Goal: Task Accomplishment & Management: Complete application form

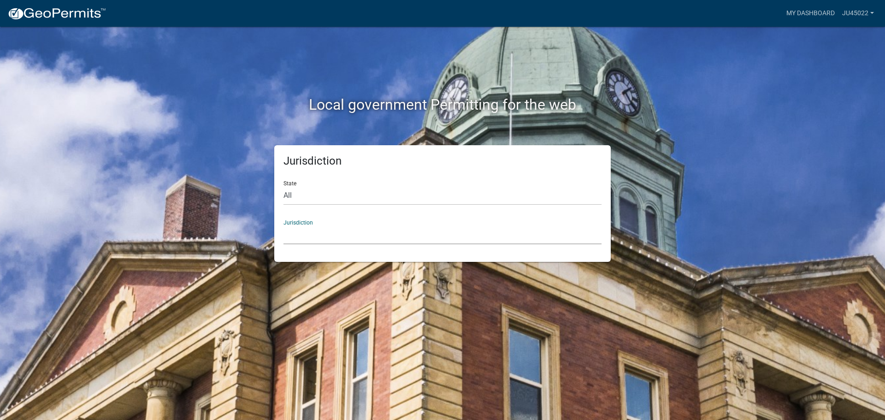
click at [368, 237] on select "Custer County, Colorado Carroll County, Georgia Cook County, Georgia Crawford C…" at bounding box center [443, 234] width 318 height 19
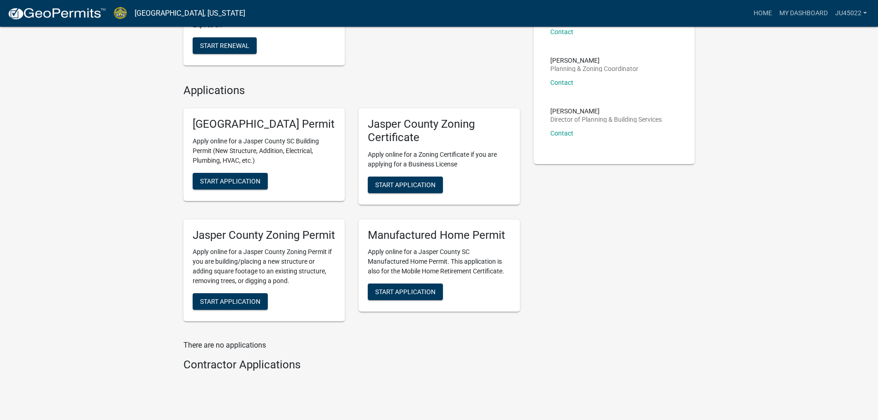
scroll to position [302, 0]
click at [226, 305] on span "Start Application" at bounding box center [230, 300] width 60 height 7
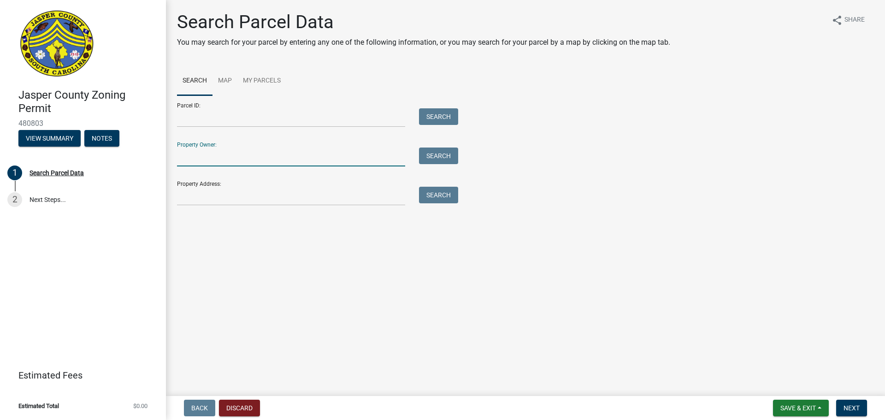
click at [310, 166] on input "Property Owner:" at bounding box center [291, 157] width 228 height 19
type input "thompson"
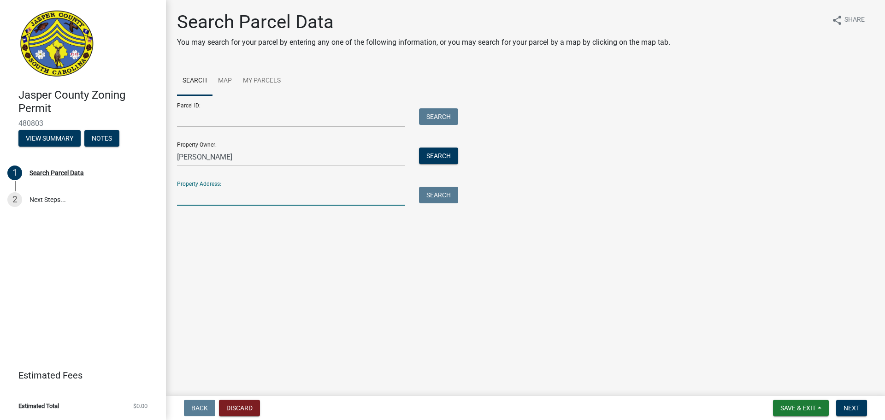
click at [306, 195] on input "Property Address:" at bounding box center [291, 196] width 228 height 19
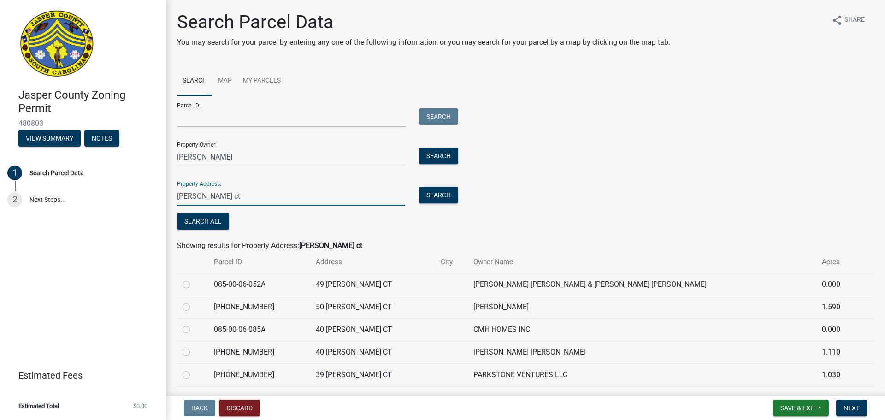
scroll to position [75, 0]
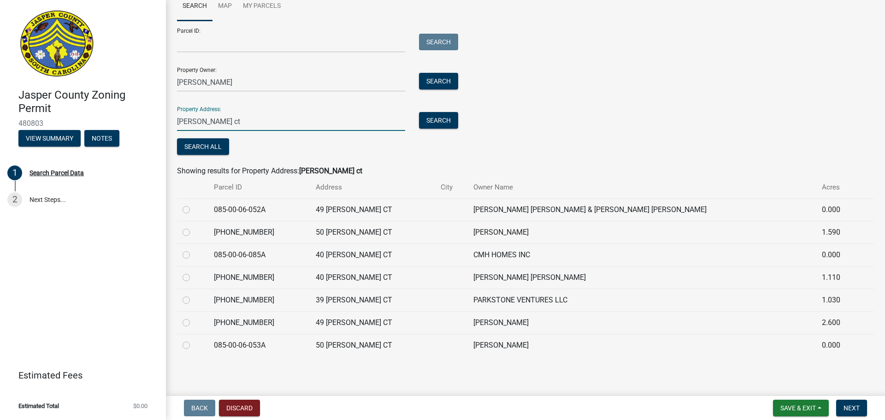
type input "lacy love ct"
click at [194, 204] on label at bounding box center [194, 204] width 0 height 0
click at [194, 210] on input "radio" at bounding box center [197, 207] width 6 height 6
radio input "true"
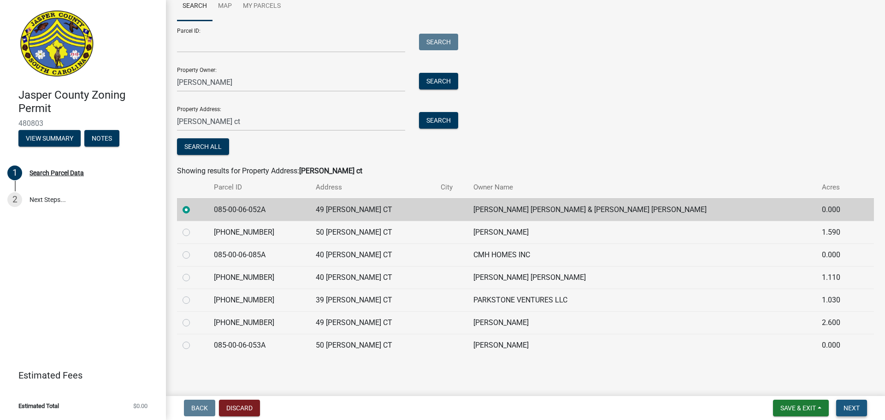
click at [852, 408] on span "Next" at bounding box center [852, 407] width 16 height 7
click at [850, 407] on span "Next" at bounding box center [852, 407] width 16 height 7
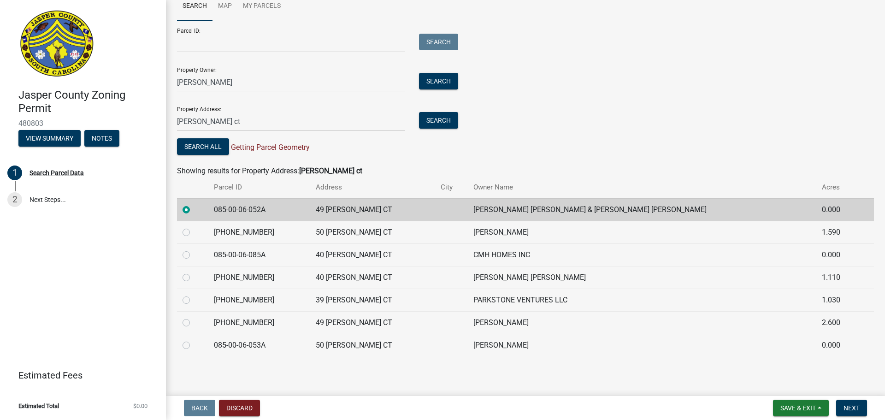
click at [194, 317] on label at bounding box center [194, 317] width 0 height 0
click at [194, 322] on input "radio" at bounding box center [197, 320] width 6 height 6
radio input "true"
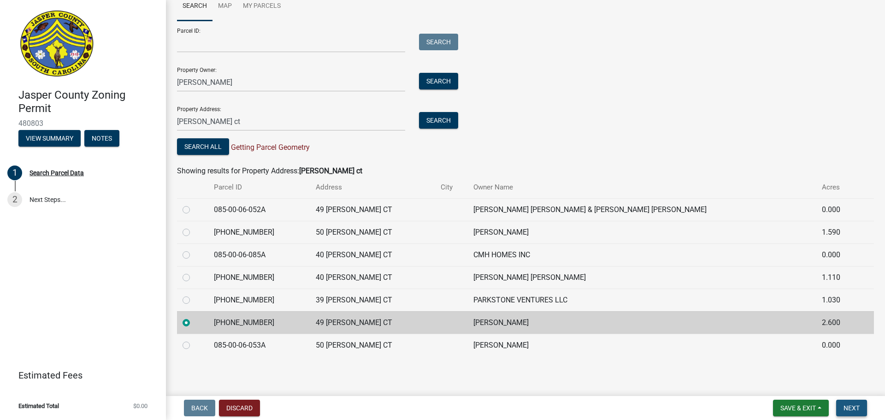
click at [842, 406] on button "Next" at bounding box center [851, 408] width 31 height 17
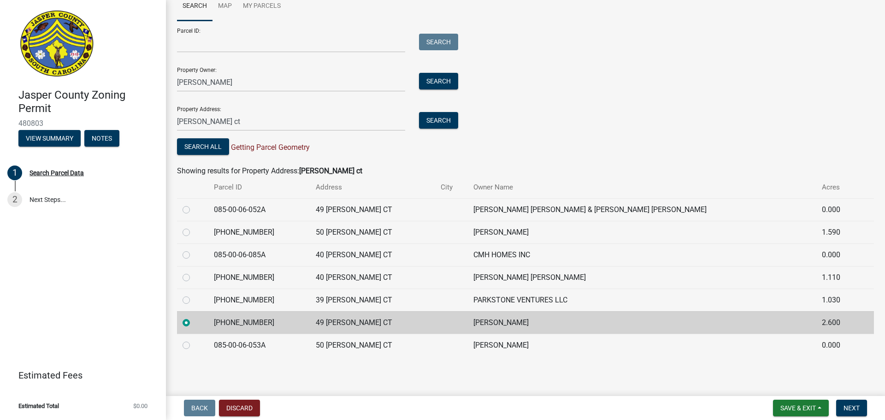
click at [194, 204] on label at bounding box center [194, 204] width 0 height 0
click at [194, 210] on input "radio" at bounding box center [197, 207] width 6 height 6
radio input "true"
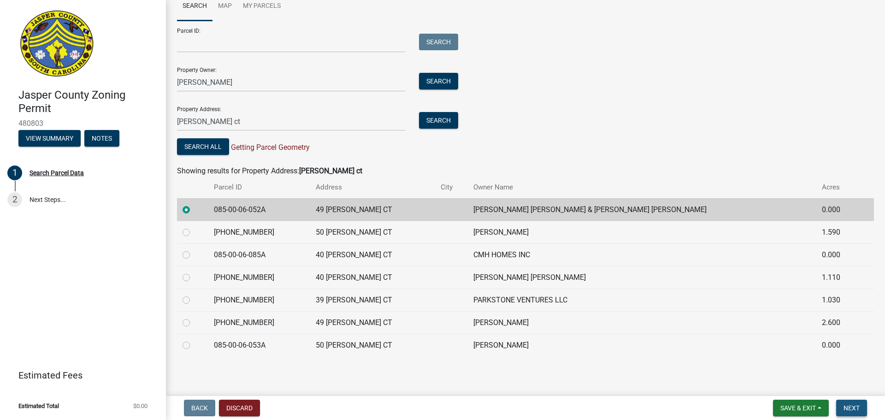
click at [855, 402] on button "Next" at bounding box center [851, 408] width 31 height 17
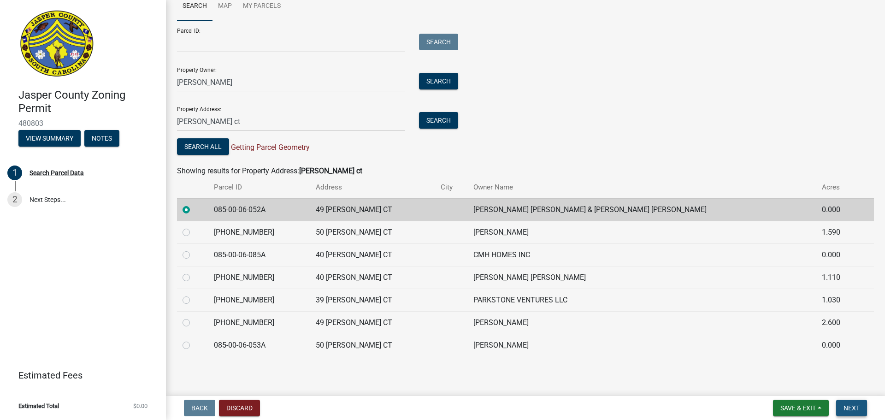
click at [855, 402] on button "Next" at bounding box center [851, 408] width 31 height 17
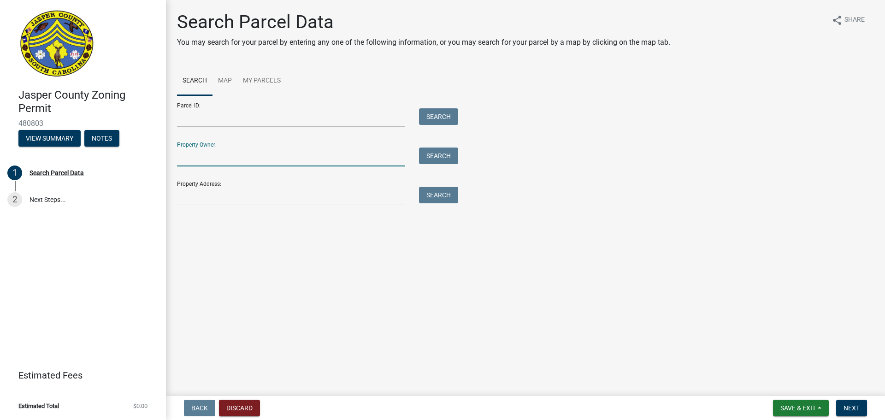
click at [338, 159] on input "Property Owner:" at bounding box center [291, 157] width 228 height 19
click at [329, 192] on input "Property Address:" at bounding box center [291, 196] width 228 height 19
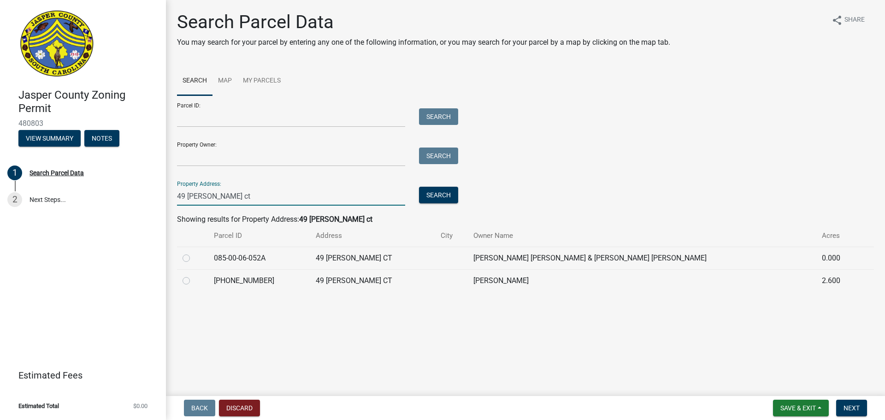
type input "49 [PERSON_NAME] ct"
click at [194, 253] on label at bounding box center [194, 253] width 0 height 0
click at [194, 258] on input "radio" at bounding box center [197, 256] width 6 height 6
radio input "true"
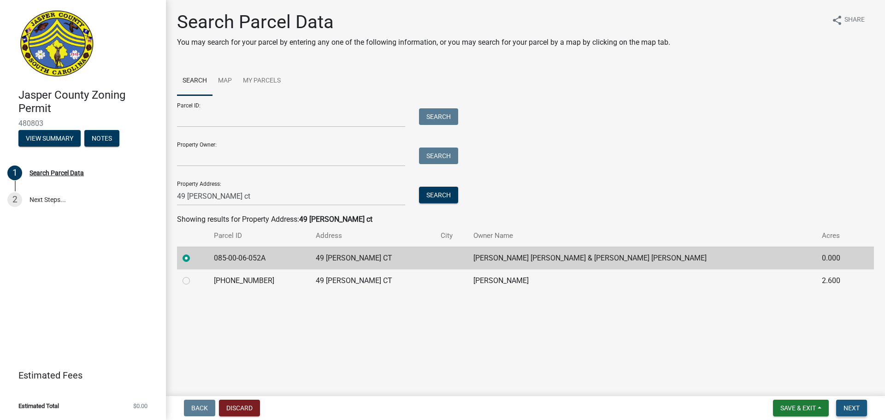
click at [853, 408] on span "Next" at bounding box center [852, 407] width 16 height 7
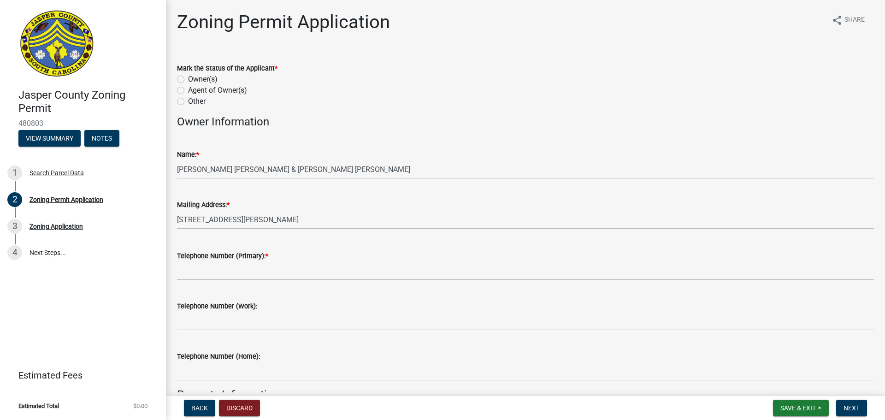
click at [188, 90] on label "Agent of Owner(s)" at bounding box center [217, 90] width 59 height 11
click at [188, 90] on input "Agent of Owner(s)" at bounding box center [191, 88] width 6 height 6
radio input "true"
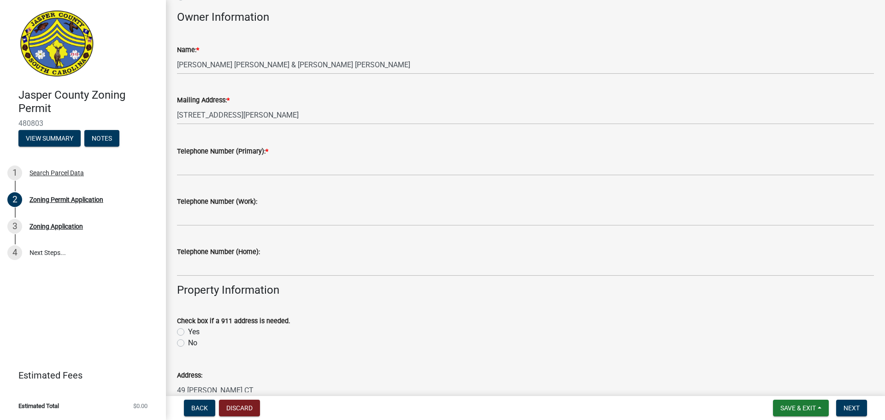
scroll to position [106, 0]
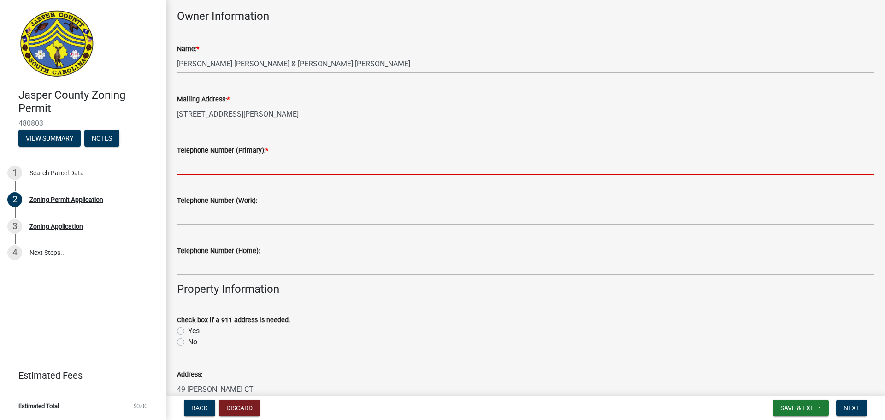
click at [360, 169] on input "Telephone Number (Primary): *" at bounding box center [525, 165] width 697 height 19
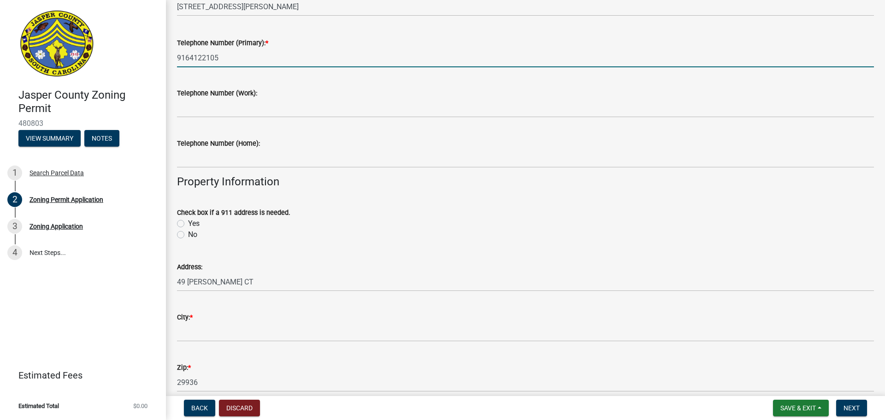
scroll to position [214, 0]
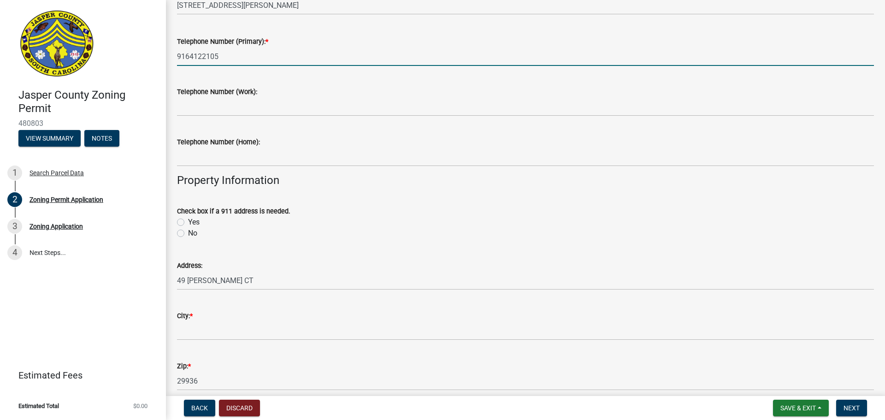
type input "9164122105"
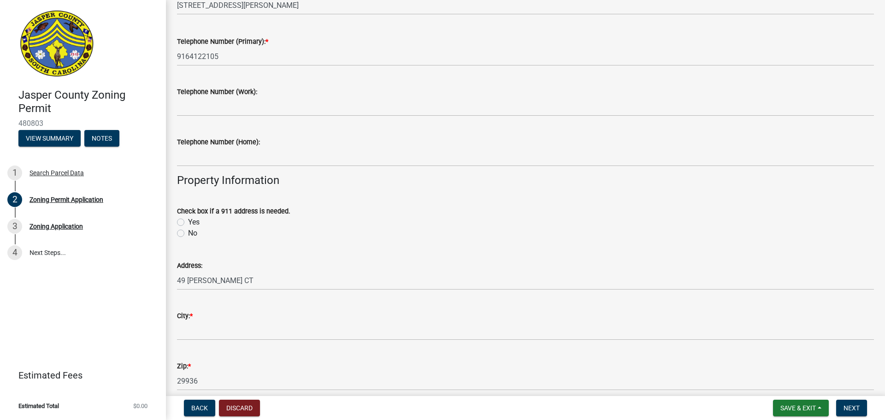
click at [188, 233] on label "No" at bounding box center [192, 233] width 9 height 11
click at [188, 233] on input "No" at bounding box center [191, 231] width 6 height 6
radio input "true"
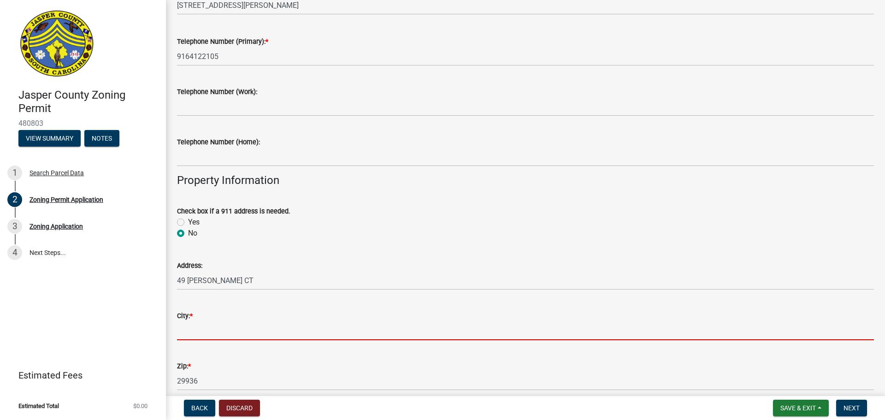
click at [223, 333] on input "City: *" at bounding box center [525, 330] width 697 height 19
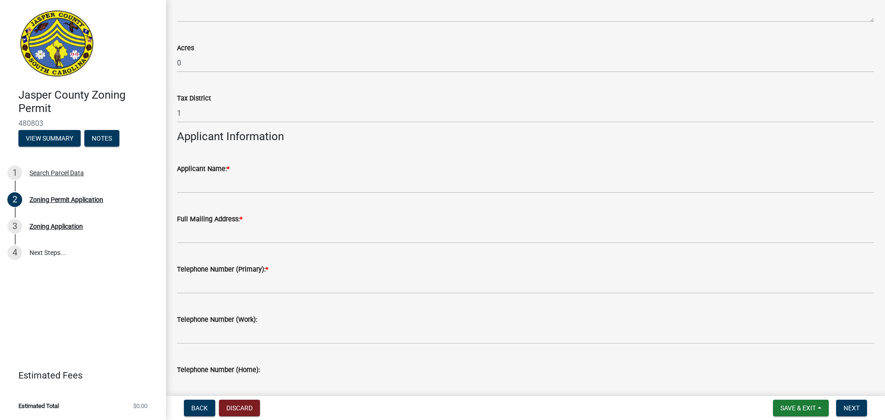
scroll to position [708, 0]
type input "Ridgeland"
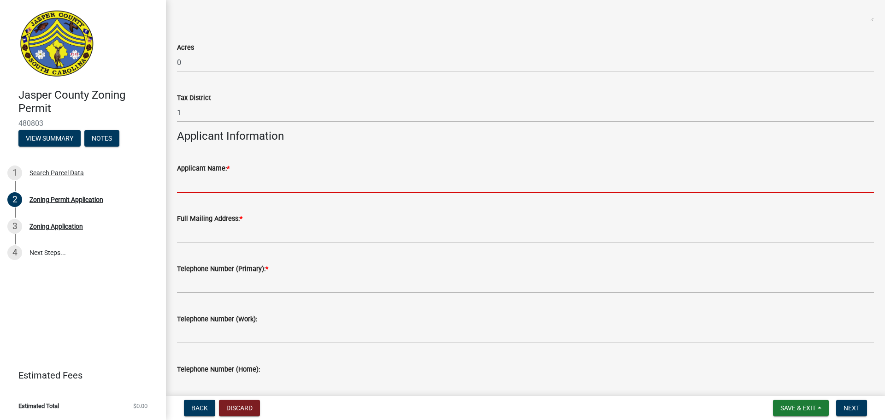
click at [259, 187] on input "Applicant Name: *" at bounding box center [525, 183] width 697 height 19
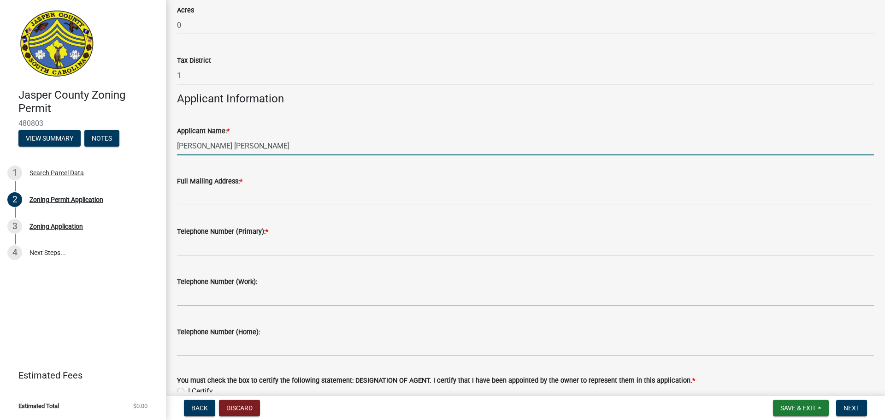
scroll to position [761, 0]
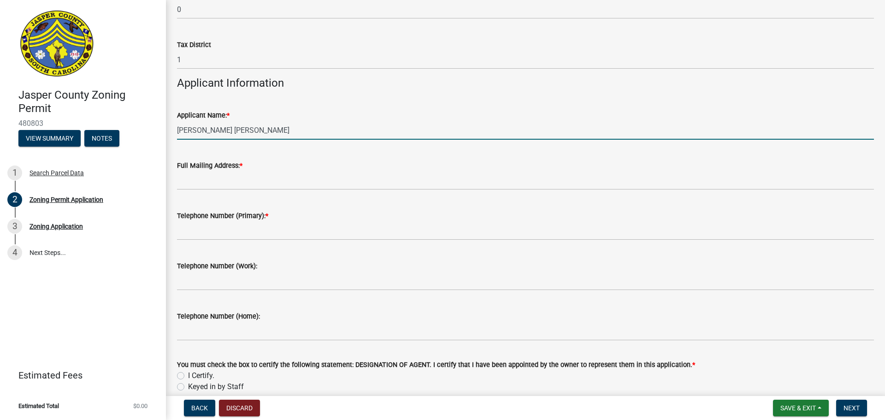
type input "[PERSON_NAME] [PERSON_NAME]"
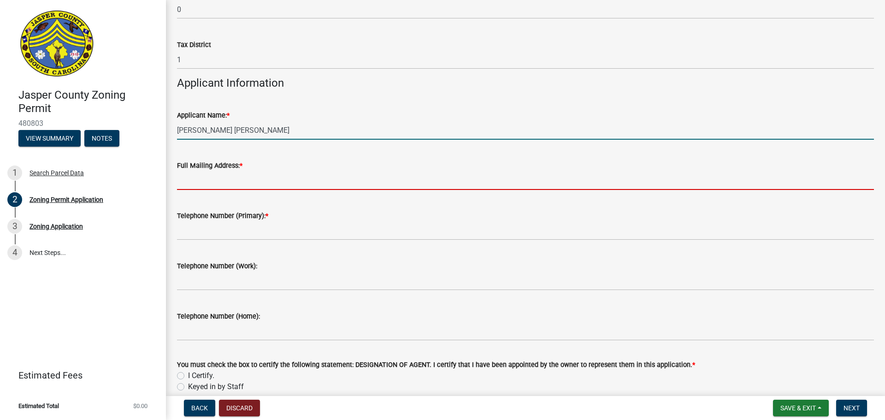
click at [259, 187] on input "Full Mailing Address: *" at bounding box center [525, 180] width 697 height 19
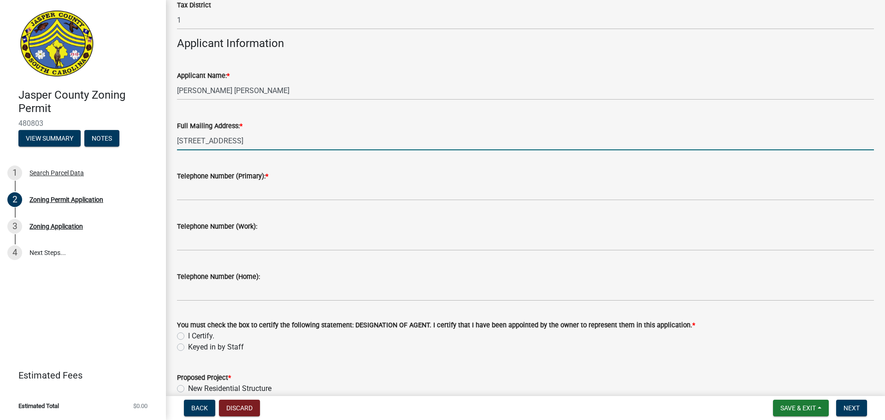
scroll to position [801, 0]
type input "[STREET_ADDRESS]"
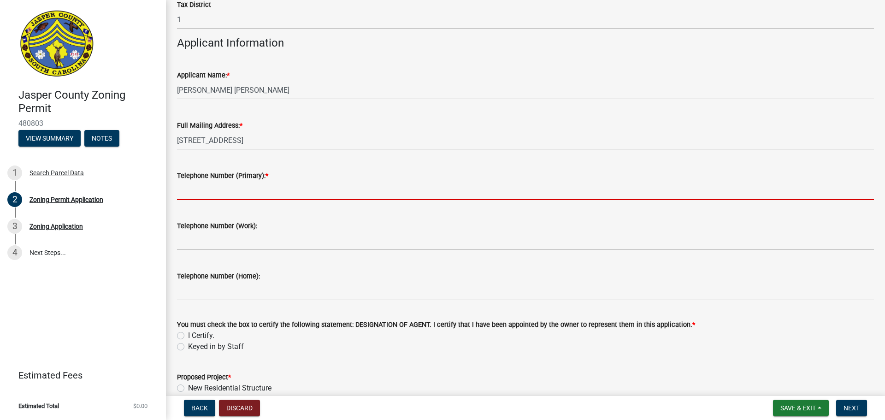
click at [259, 187] on input "Telephone Number (Primary): *" at bounding box center [525, 190] width 697 height 19
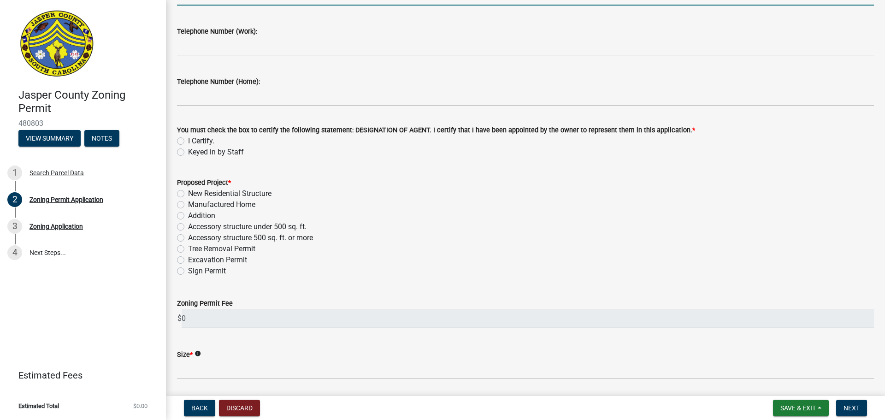
scroll to position [997, 0]
type input "8434153095"
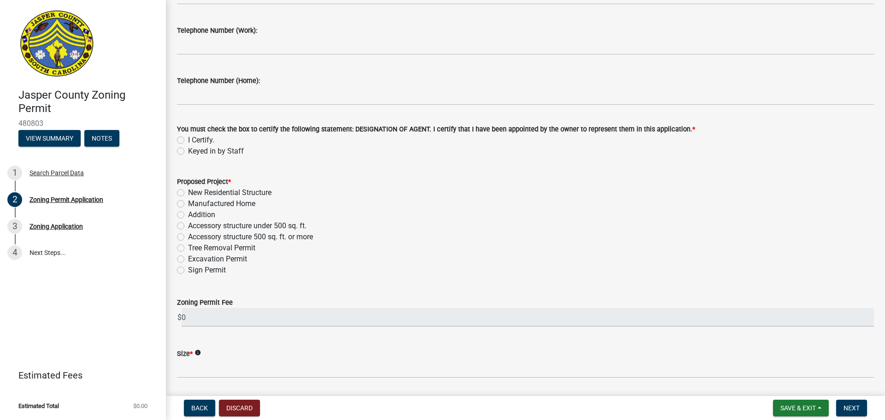
click at [188, 140] on label "I Certify." at bounding box center [201, 140] width 26 height 11
click at [188, 140] on input "I Certify." at bounding box center [191, 138] width 6 height 6
radio input "true"
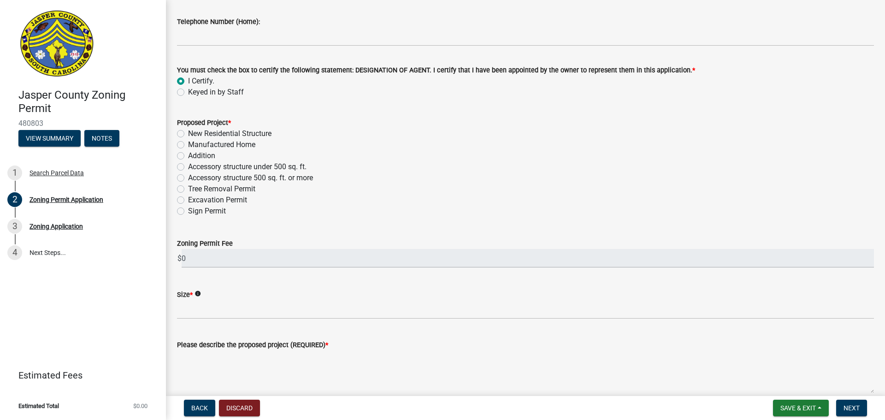
scroll to position [1056, 0]
click at [188, 154] on label "Addition" at bounding box center [201, 155] width 27 height 11
click at [188, 154] on input "Addition" at bounding box center [191, 153] width 6 height 6
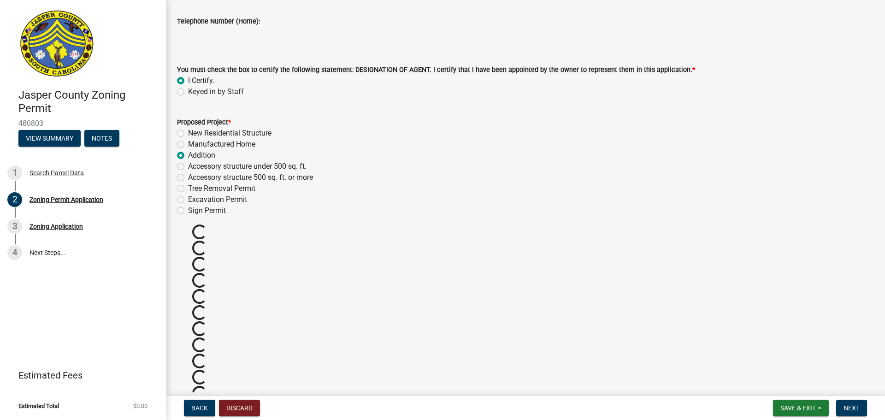
radio input "true"
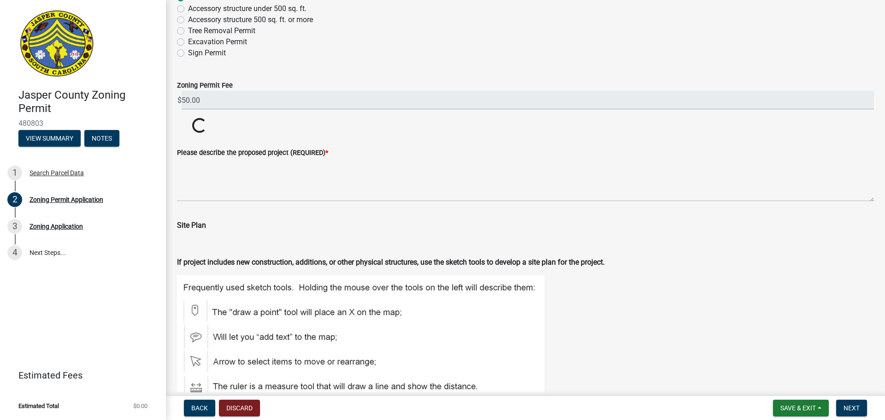
scroll to position [1214, 0]
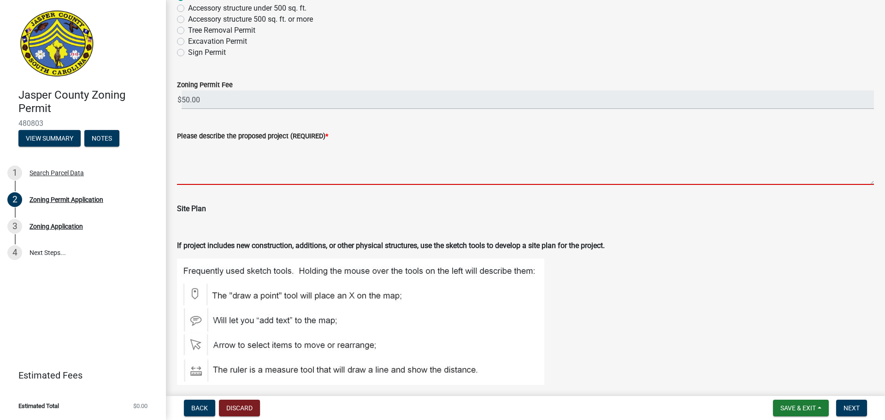
click at [384, 175] on textarea "Please describe the proposed project (REQUIRED) *" at bounding box center [525, 163] width 697 height 43
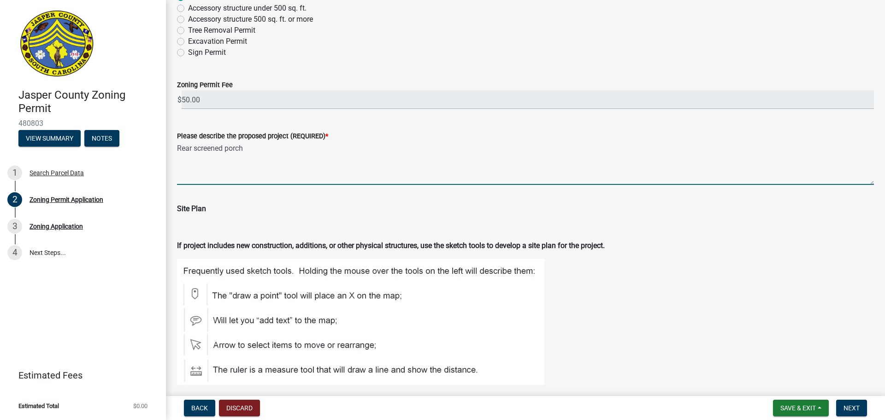
type textarea "Rear screened porch"
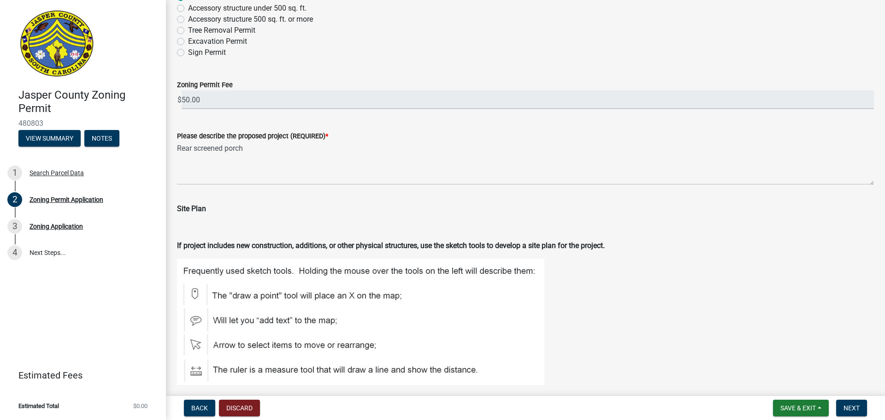
click at [389, 220] on div "Site Plan" at bounding box center [525, 212] width 697 height 41
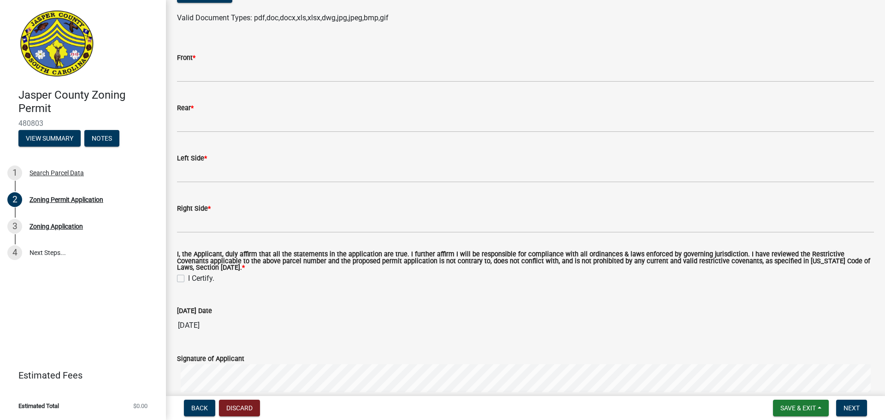
scroll to position [1904, 0]
click at [188, 279] on label "I Certify." at bounding box center [201, 277] width 26 height 11
click at [188, 278] on input "I Certify." at bounding box center [191, 275] width 6 height 6
checkbox input "true"
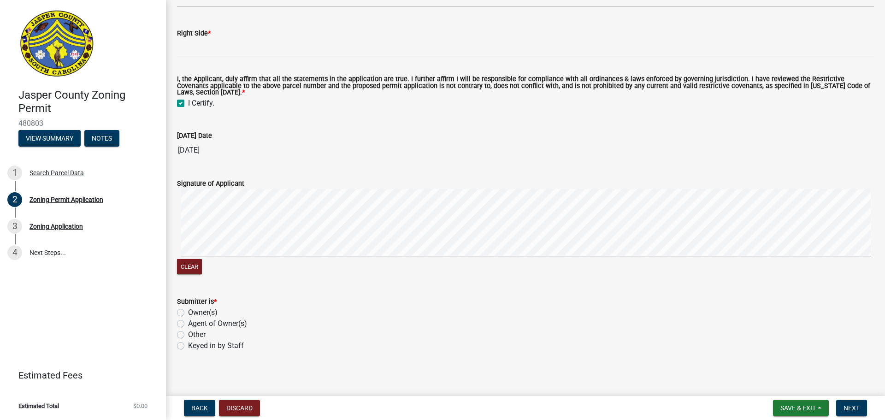
scroll to position [2083, 0]
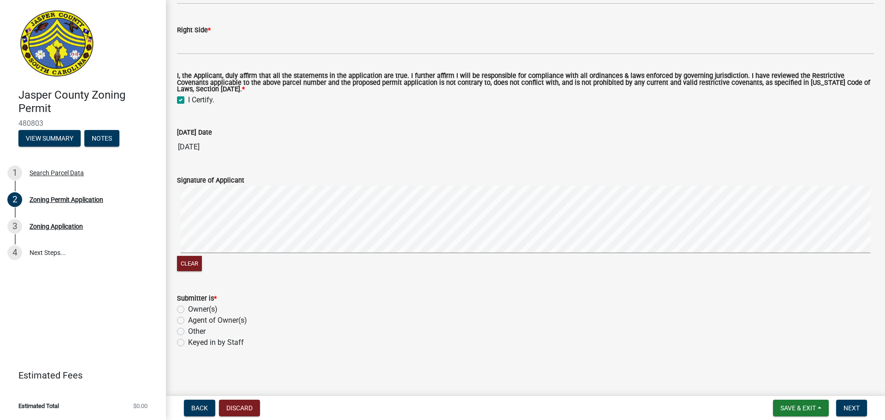
click at [188, 319] on label "Agent of Owner(s)" at bounding box center [217, 320] width 59 height 11
click at [188, 319] on input "Agent of Owner(s)" at bounding box center [191, 318] width 6 height 6
radio input "true"
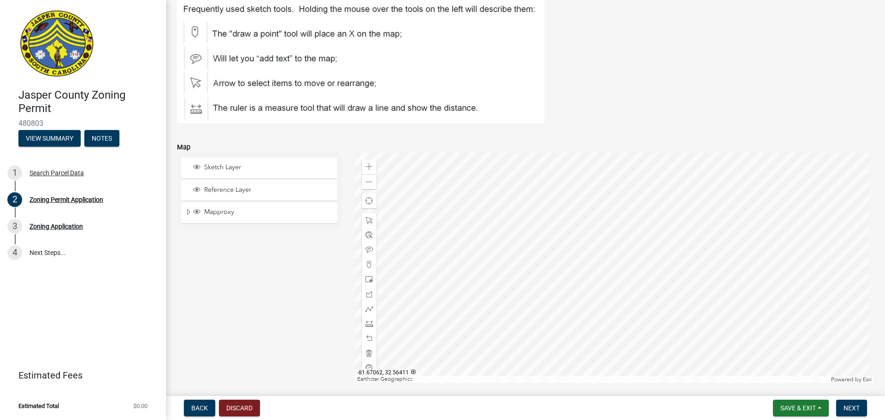
scroll to position [1477, 0]
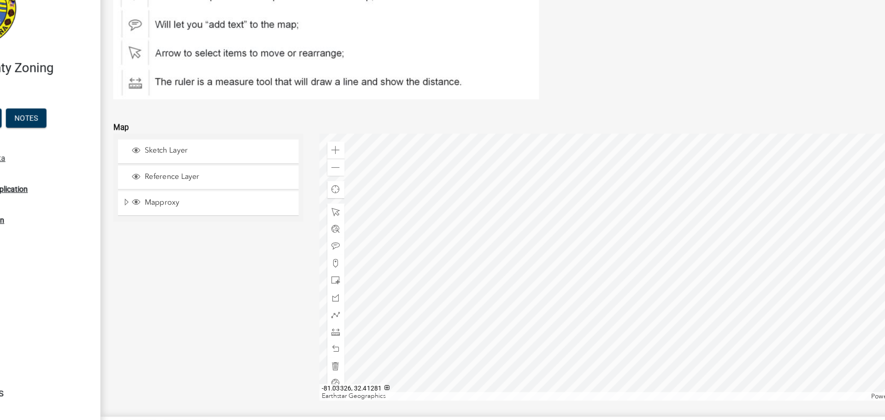
click at [577, 266] on div at bounding box center [615, 267] width 520 height 231
click at [367, 169] on span at bounding box center [369, 165] width 7 height 7
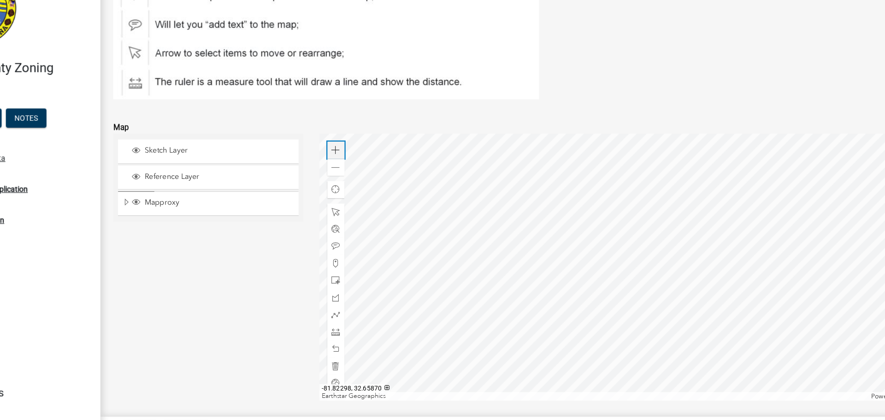
click at [367, 169] on span at bounding box center [369, 165] width 7 height 7
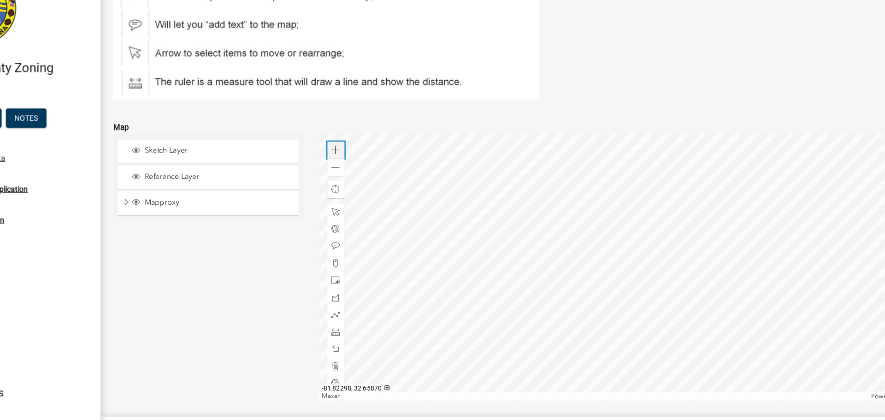
click at [367, 169] on span at bounding box center [369, 165] width 7 height 7
click at [362, 161] on div "Zoom in" at bounding box center [369, 166] width 15 height 15
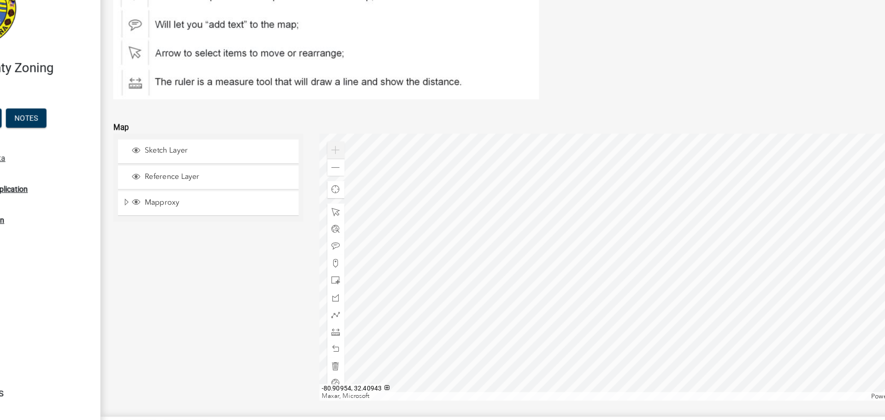
click at [362, 161] on div "Zoom in" at bounding box center [369, 166] width 15 height 15
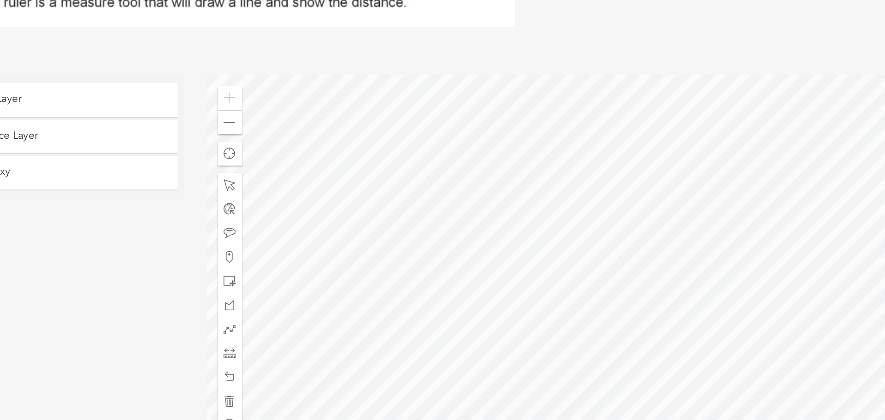
click at [469, 250] on div at bounding box center [615, 267] width 520 height 231
click at [493, 231] on div at bounding box center [615, 267] width 520 height 231
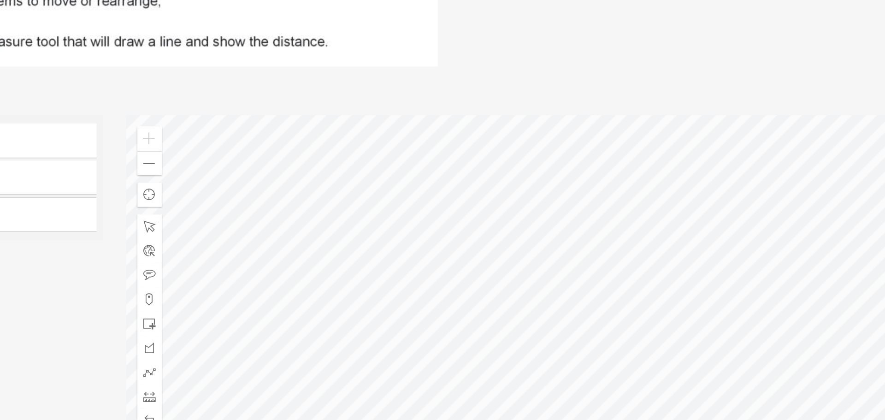
scroll to position [1534, 0]
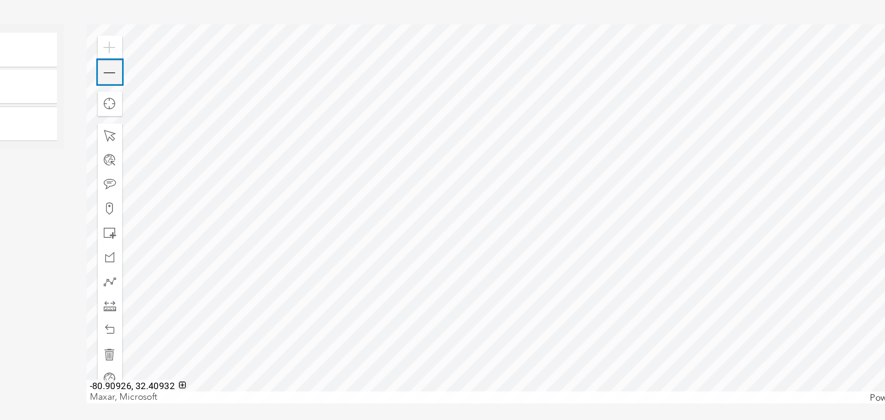
click at [368, 125] on span at bounding box center [369, 124] width 7 height 7
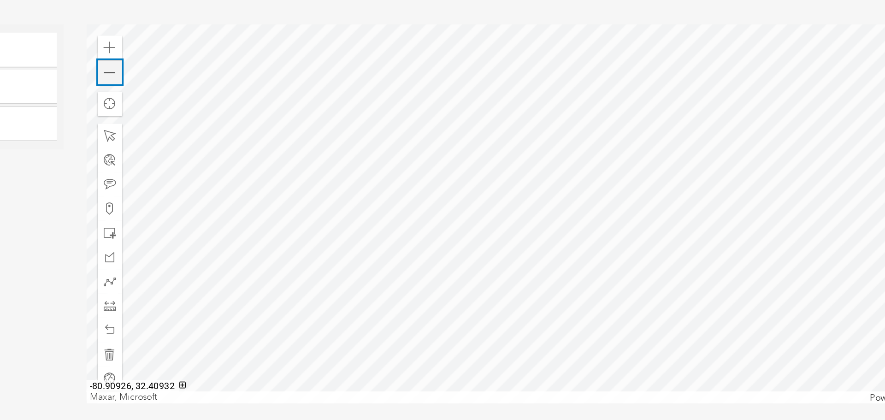
click at [368, 125] on span at bounding box center [369, 124] width 7 height 7
click at [370, 111] on span at bounding box center [369, 109] width 7 height 7
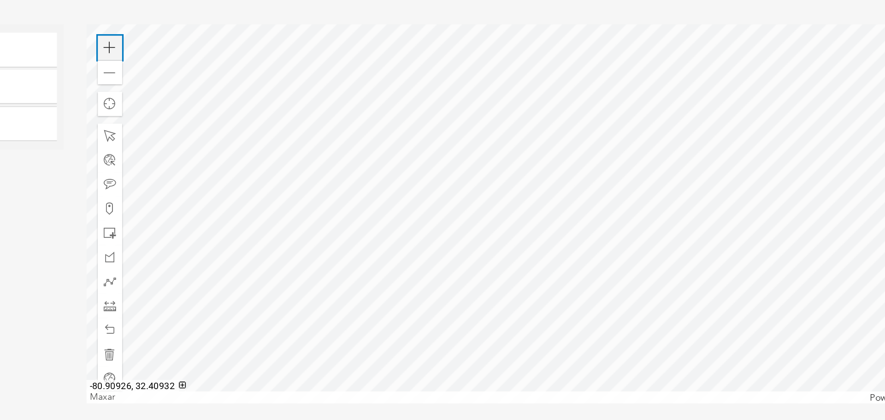
click at [370, 111] on span at bounding box center [369, 109] width 7 height 7
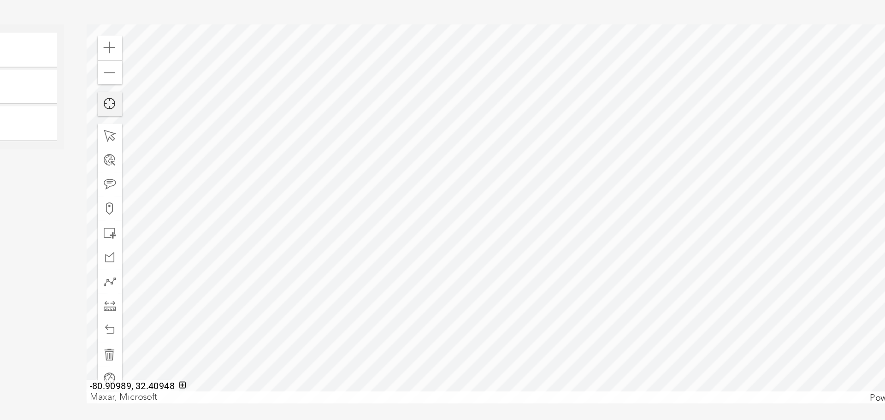
click at [366, 147] on span "Find my location" at bounding box center [369, 143] width 7 height 7
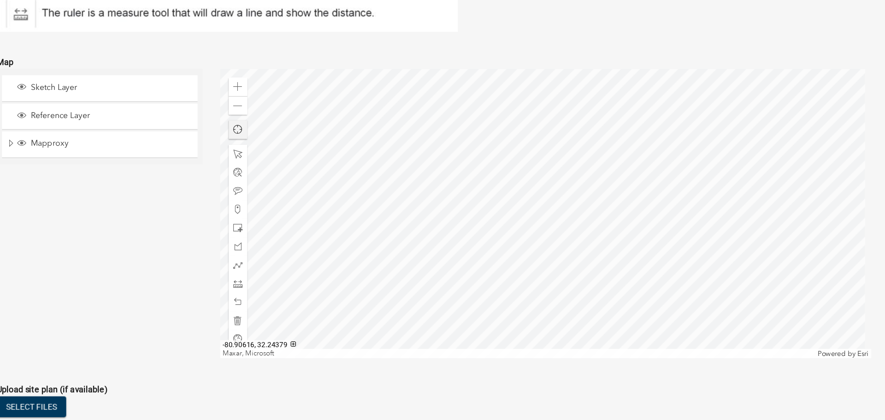
scroll to position [0, 0]
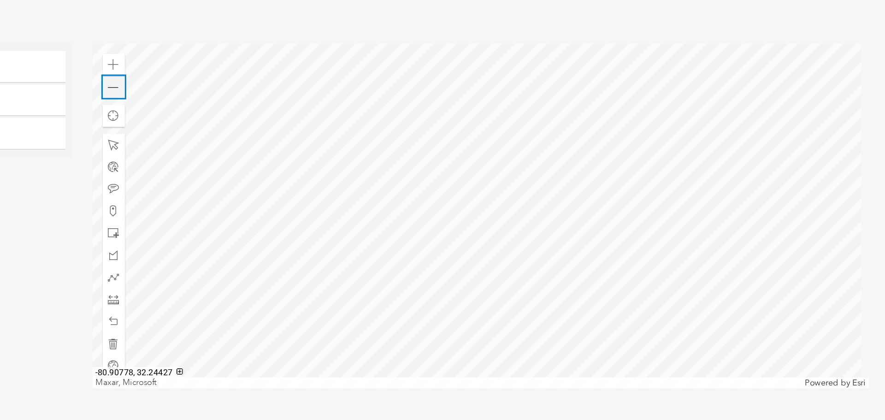
click at [373, 126] on div "Zoom out" at bounding box center [369, 124] width 15 height 15
click at [365, 143] on span "Find my location" at bounding box center [369, 144] width 8 height 8
click at [366, 123] on span at bounding box center [369, 124] width 7 height 7
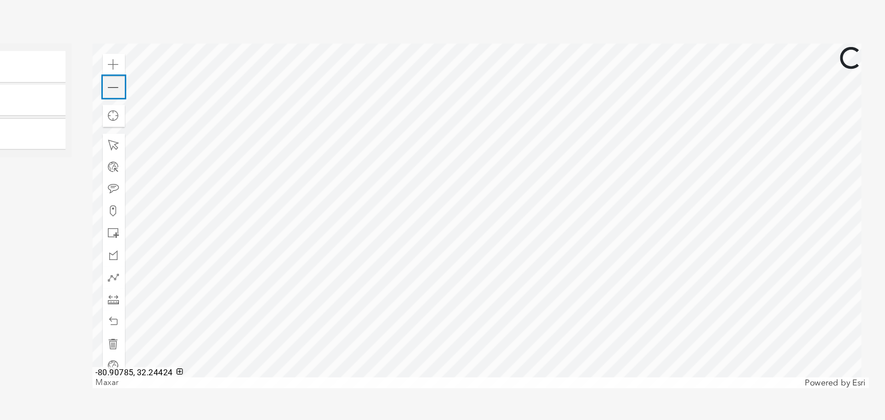
click at [366, 123] on span at bounding box center [369, 124] width 7 height 7
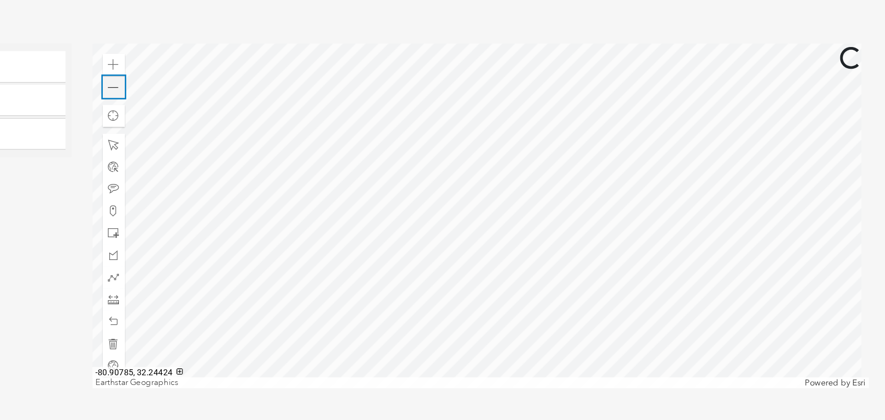
click at [366, 123] on span at bounding box center [369, 124] width 7 height 7
click at [607, 247] on div at bounding box center [615, 210] width 520 height 231
click at [759, 286] on div at bounding box center [615, 210] width 520 height 231
click at [430, 146] on div at bounding box center [615, 210] width 520 height 231
click at [499, 200] on div at bounding box center [615, 210] width 520 height 231
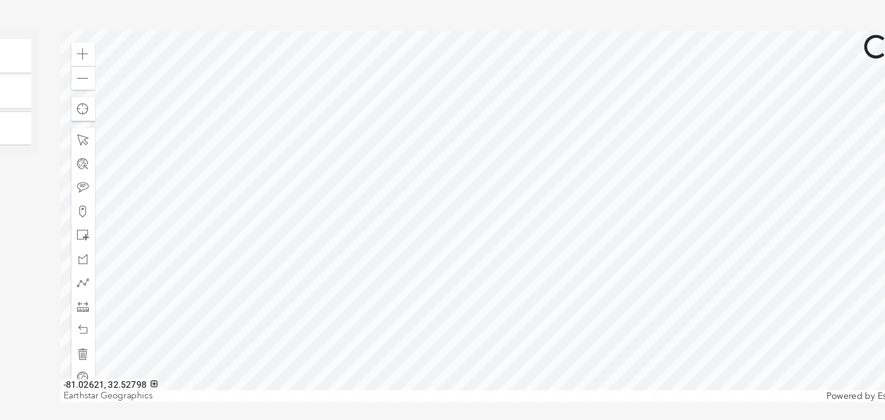
click at [610, 172] on div at bounding box center [615, 210] width 520 height 231
click at [367, 113] on span at bounding box center [369, 109] width 7 height 7
click at [530, 170] on div at bounding box center [615, 210] width 520 height 231
click at [585, 233] on div at bounding box center [615, 210] width 520 height 231
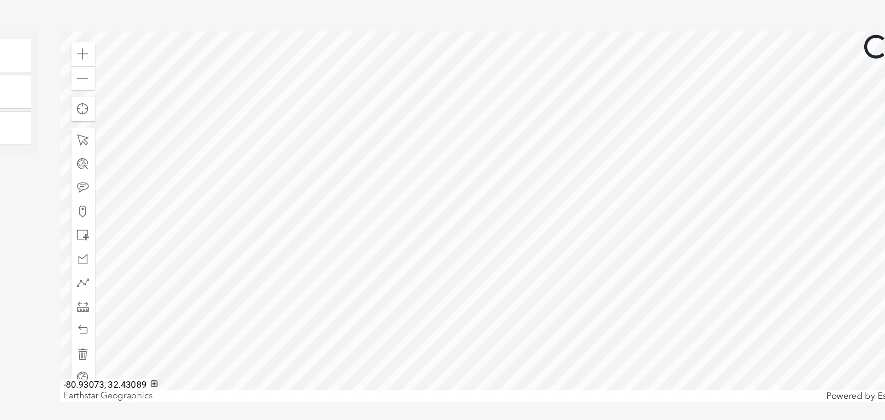
click at [612, 258] on div at bounding box center [615, 210] width 520 height 231
click at [588, 190] on div at bounding box center [615, 210] width 520 height 231
click at [555, 166] on div at bounding box center [615, 210] width 520 height 231
click at [595, 243] on div at bounding box center [615, 210] width 520 height 231
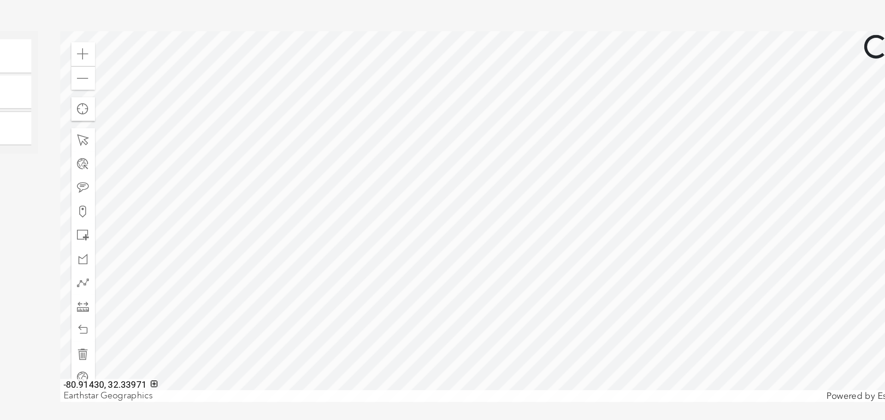
click at [581, 285] on div at bounding box center [615, 210] width 520 height 231
click at [367, 106] on span at bounding box center [369, 109] width 7 height 7
click at [647, 286] on div at bounding box center [615, 210] width 520 height 231
click at [666, 283] on div at bounding box center [615, 210] width 520 height 231
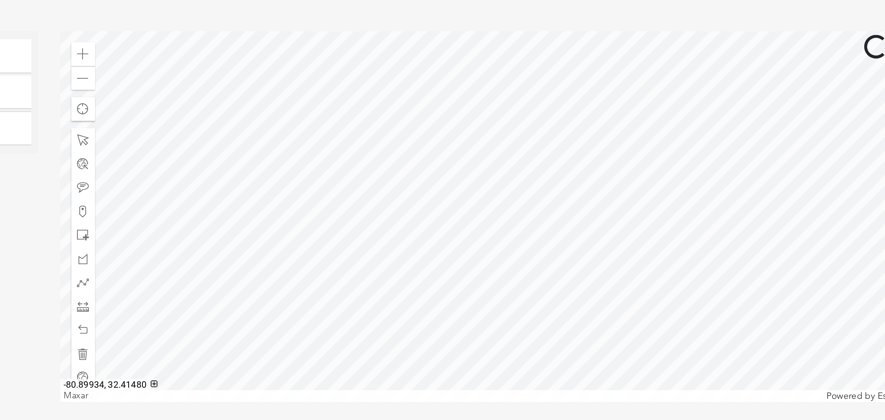
click at [614, 256] on div at bounding box center [615, 210] width 520 height 231
click at [663, 159] on div at bounding box center [615, 210] width 520 height 231
click at [644, 199] on div at bounding box center [615, 210] width 520 height 231
click at [551, 268] on div at bounding box center [615, 210] width 520 height 231
click at [551, 323] on div at bounding box center [615, 210] width 520 height 231
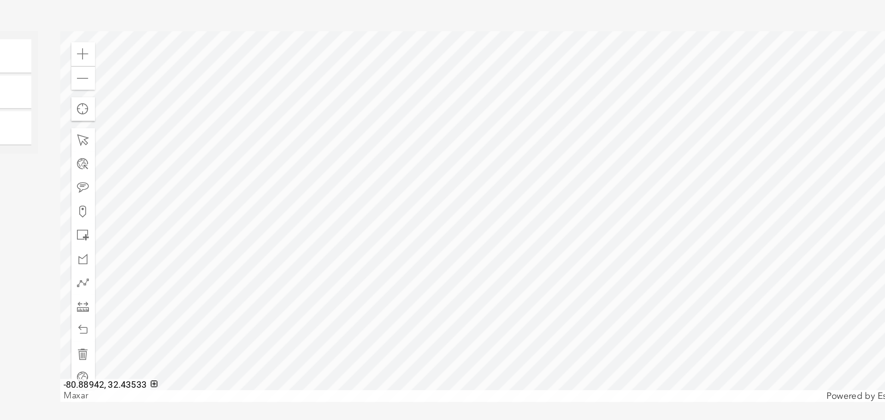
click at [698, 311] on div at bounding box center [615, 210] width 520 height 231
click at [707, 326] on div at bounding box center [615, 210] width 520 height 231
click at [709, 238] on div at bounding box center [615, 210] width 520 height 231
click at [614, 207] on div at bounding box center [615, 210] width 520 height 231
click at [636, 186] on div at bounding box center [615, 210] width 520 height 231
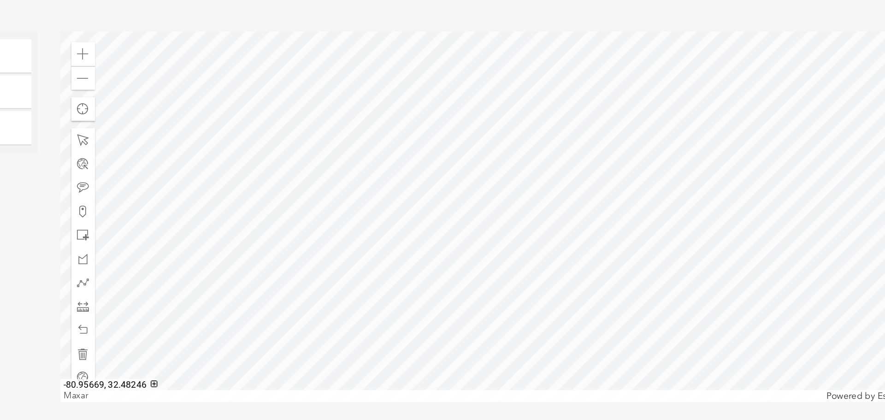
click at [591, 220] on div at bounding box center [615, 210] width 520 height 231
click at [574, 264] on div at bounding box center [615, 210] width 520 height 231
click at [593, 250] on div at bounding box center [615, 210] width 520 height 231
click at [584, 203] on div at bounding box center [615, 210] width 520 height 231
click at [674, 283] on div at bounding box center [615, 210] width 520 height 231
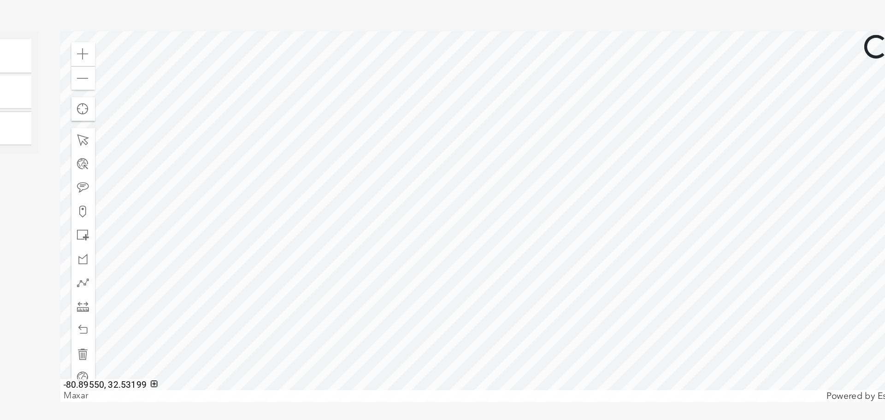
click at [642, 150] on div at bounding box center [615, 210] width 520 height 231
click at [608, 145] on div at bounding box center [615, 210] width 520 height 231
click at [367, 106] on span at bounding box center [369, 109] width 7 height 7
click at [651, 314] on div at bounding box center [615, 210] width 520 height 231
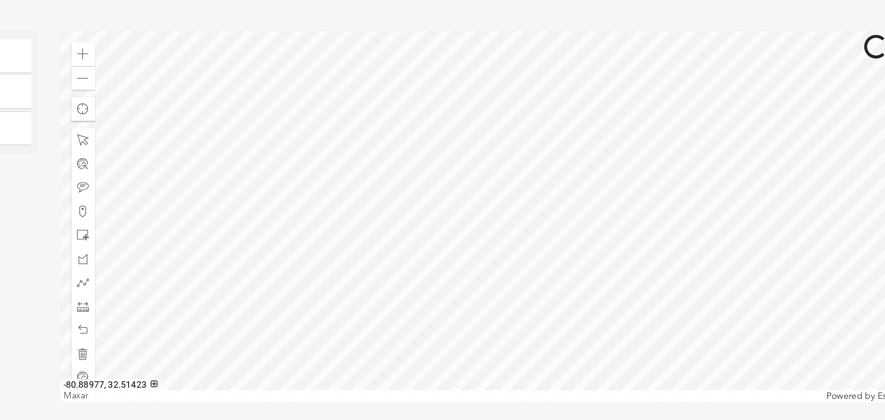
click at [581, 299] on div at bounding box center [615, 210] width 520 height 231
click at [569, 267] on div at bounding box center [615, 210] width 520 height 231
click at [568, 194] on div at bounding box center [615, 210] width 520 height 231
click at [688, 308] on div at bounding box center [615, 210] width 520 height 231
click at [679, 315] on div at bounding box center [615, 210] width 520 height 231
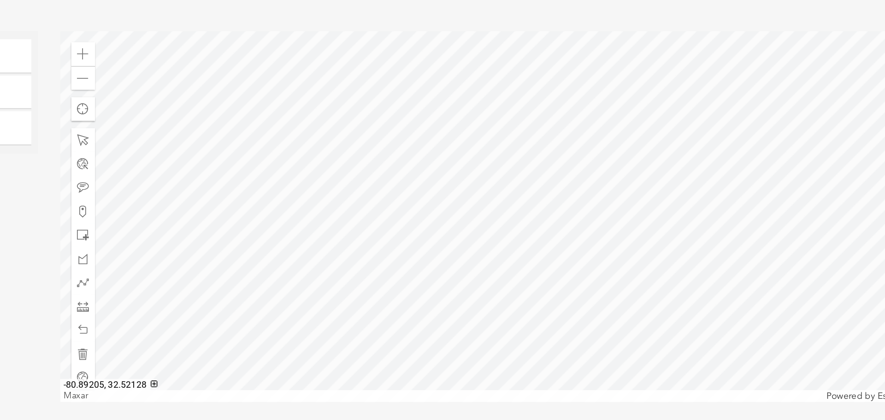
click at [557, 142] on div at bounding box center [615, 210] width 520 height 231
click at [583, 189] on div at bounding box center [615, 210] width 520 height 231
click at [570, 158] on div at bounding box center [615, 210] width 520 height 231
click at [572, 156] on div at bounding box center [615, 210] width 520 height 231
click at [574, 138] on div at bounding box center [615, 210] width 520 height 231
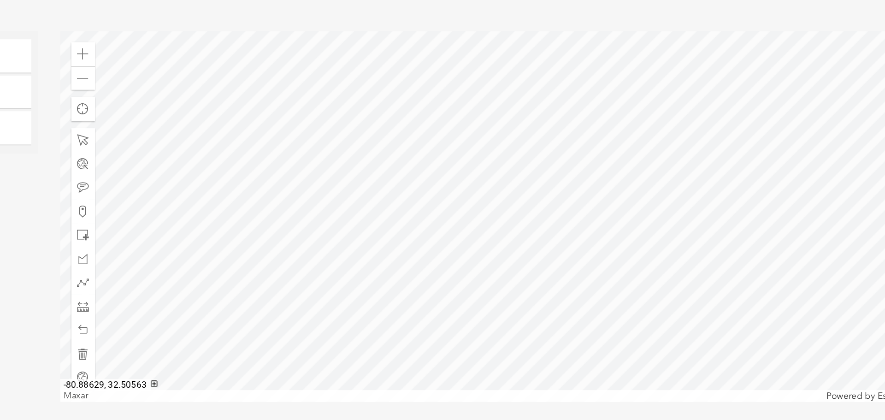
click at [577, 103] on div at bounding box center [615, 210] width 520 height 231
click at [580, 95] on div at bounding box center [615, 210] width 520 height 231
click at [608, 105] on div at bounding box center [615, 210] width 520 height 231
click at [622, 278] on div at bounding box center [615, 210] width 520 height 231
click at [638, 326] on div at bounding box center [615, 210] width 520 height 231
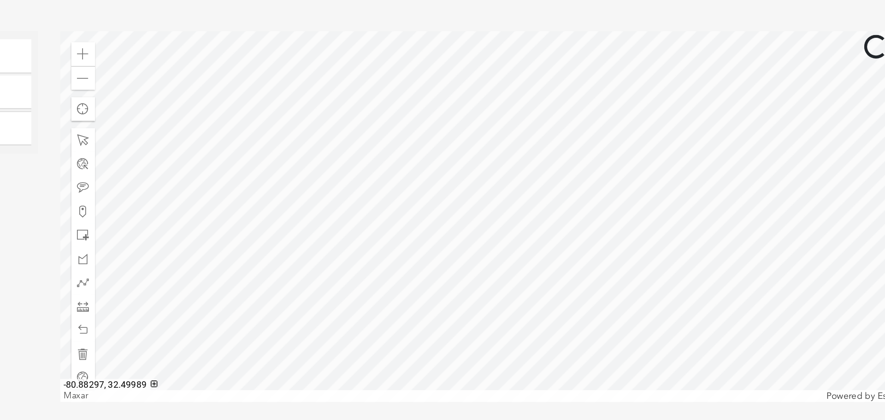
click at [665, 326] on div at bounding box center [615, 210] width 520 height 231
click at [647, 309] on div at bounding box center [615, 210] width 520 height 231
click at [629, 273] on div at bounding box center [615, 210] width 520 height 231
click at [622, 286] on div at bounding box center [615, 210] width 520 height 231
click at [567, 242] on div at bounding box center [615, 210] width 520 height 231
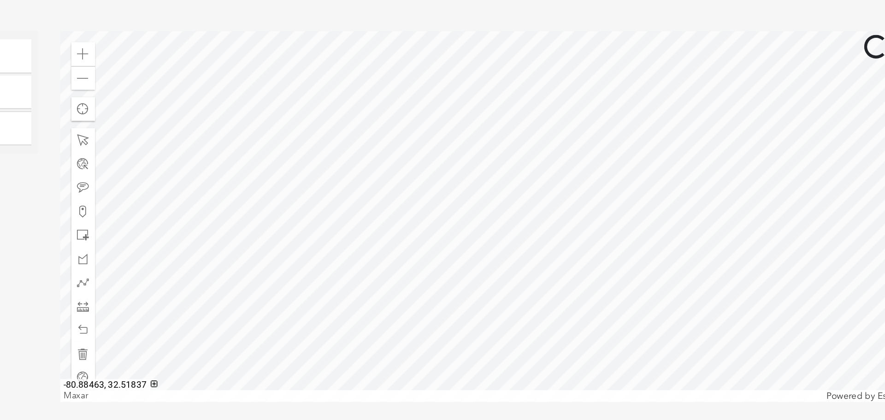
click at [566, 239] on div at bounding box center [615, 210] width 520 height 231
click at [647, 238] on div at bounding box center [615, 210] width 520 height 231
click at [362, 105] on div "Zoom in" at bounding box center [369, 109] width 15 height 15
click at [725, 226] on div at bounding box center [615, 210] width 520 height 231
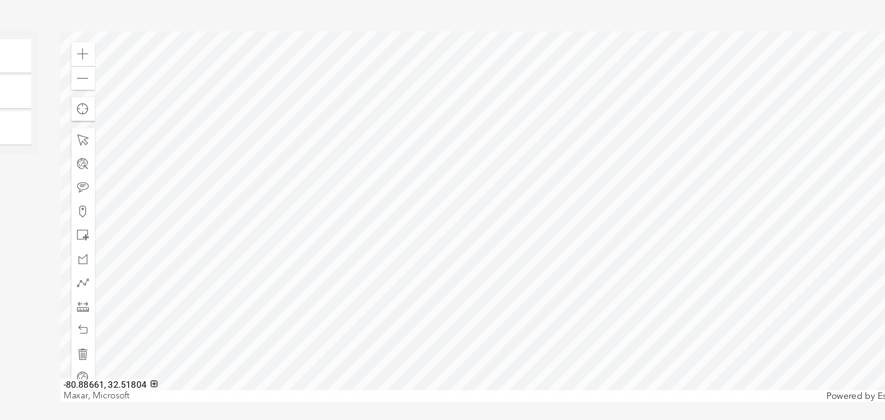
click at [772, 183] on div at bounding box center [615, 210] width 520 height 231
click at [672, 259] on div at bounding box center [615, 210] width 520 height 231
click at [587, 257] on div at bounding box center [615, 210] width 520 height 231
click at [578, 260] on div at bounding box center [615, 210] width 520 height 231
click at [595, 291] on div at bounding box center [615, 210] width 520 height 231
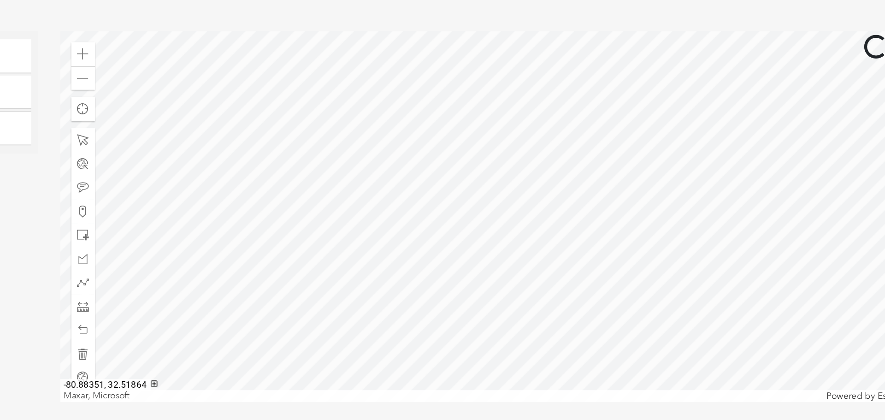
click at [591, 241] on div at bounding box center [615, 210] width 520 height 231
click at [590, 120] on div at bounding box center [615, 210] width 520 height 231
click at [594, 268] on div at bounding box center [615, 210] width 520 height 231
click at [647, 274] on div at bounding box center [615, 210] width 520 height 231
click at [582, 246] on div at bounding box center [615, 210] width 520 height 231
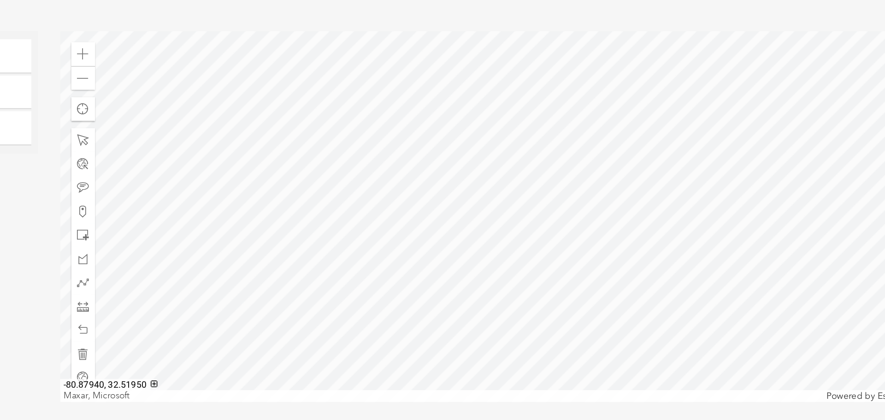
click at [558, 253] on div at bounding box center [615, 210] width 520 height 231
click at [548, 226] on div at bounding box center [615, 210] width 520 height 231
click at [622, 95] on div at bounding box center [615, 210] width 520 height 231
click at [372, 126] on div "Zoom out" at bounding box center [369, 124] width 15 height 15
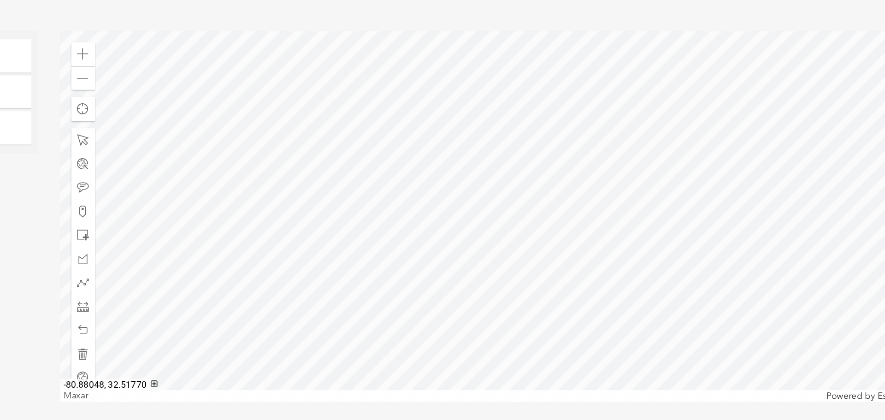
click at [587, 225] on div at bounding box center [615, 210] width 520 height 231
click at [545, 211] on div at bounding box center [615, 210] width 520 height 231
click at [372, 220] on div at bounding box center [369, 222] width 15 height 15
click at [573, 214] on div at bounding box center [615, 210] width 520 height 231
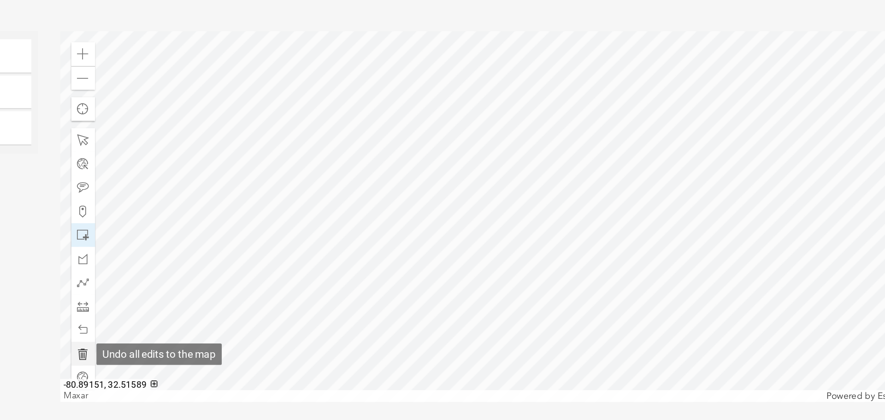
click at [370, 296] on span at bounding box center [369, 295] width 7 height 7
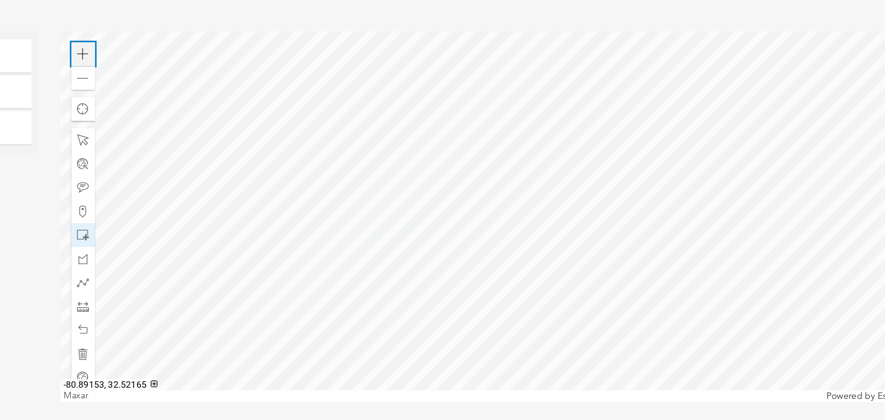
click at [371, 111] on div "Zoom in" at bounding box center [369, 109] width 15 height 15
click at [593, 215] on div at bounding box center [615, 210] width 520 height 231
click at [535, 230] on div at bounding box center [615, 210] width 520 height 231
click at [533, 101] on div at bounding box center [615, 210] width 520 height 231
click at [661, 237] on div at bounding box center [615, 210] width 520 height 231
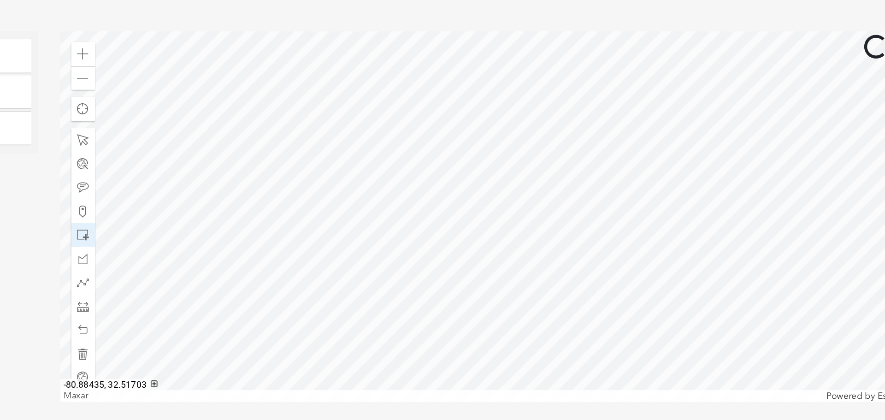
click at [702, 178] on div at bounding box center [615, 210] width 520 height 231
click at [367, 108] on span at bounding box center [369, 109] width 7 height 7
click at [722, 250] on div at bounding box center [615, 210] width 520 height 231
click at [709, 290] on div at bounding box center [615, 210] width 520 height 231
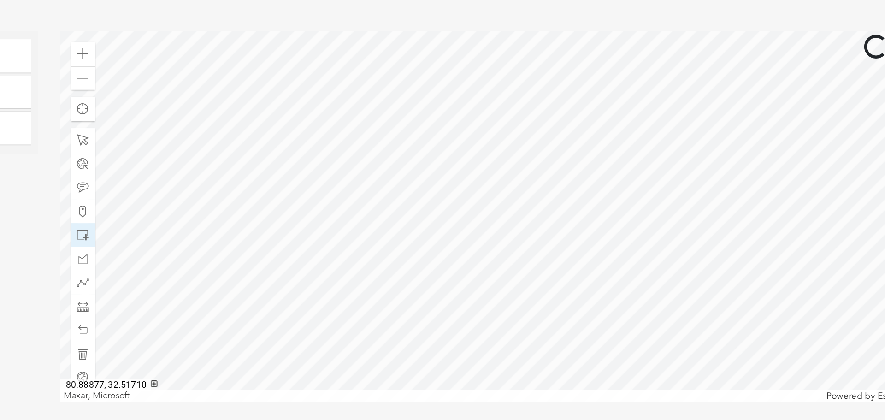
click at [688, 298] on div at bounding box center [615, 210] width 520 height 231
click at [658, 259] on div at bounding box center [615, 210] width 520 height 231
click at [563, 290] on div at bounding box center [615, 210] width 520 height 231
click at [580, 276] on div at bounding box center [615, 210] width 520 height 231
click at [568, 249] on div at bounding box center [615, 210] width 520 height 231
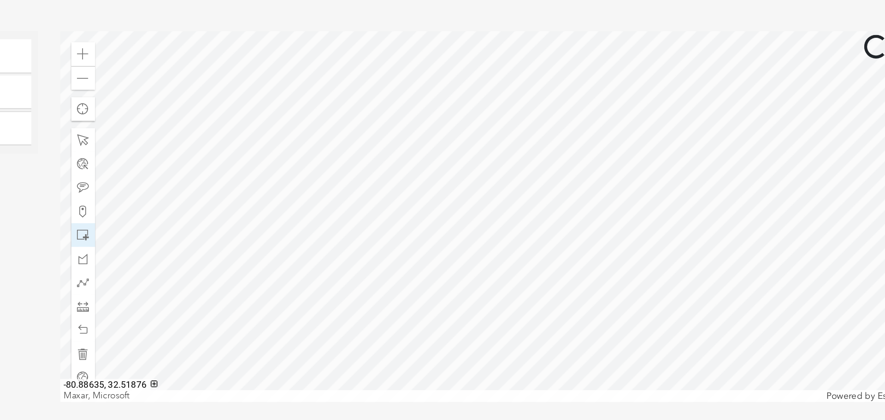
click at [565, 248] on div at bounding box center [615, 210] width 520 height 231
click at [548, 262] on div at bounding box center [615, 210] width 520 height 231
click at [520, 278] on div at bounding box center [615, 210] width 520 height 231
click at [570, 165] on div at bounding box center [615, 210] width 520 height 231
click at [594, 108] on div at bounding box center [615, 210] width 520 height 231
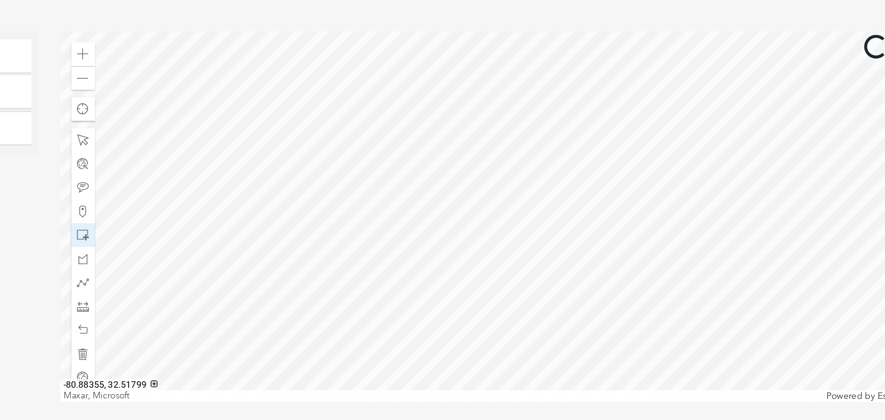
click at [586, 138] on div at bounding box center [615, 210] width 520 height 231
click at [559, 95] on div at bounding box center [615, 210] width 520 height 231
click at [598, 95] on div at bounding box center [615, 210] width 520 height 231
click at [605, 213] on div at bounding box center [615, 210] width 520 height 231
click at [672, 190] on div at bounding box center [615, 210] width 520 height 231
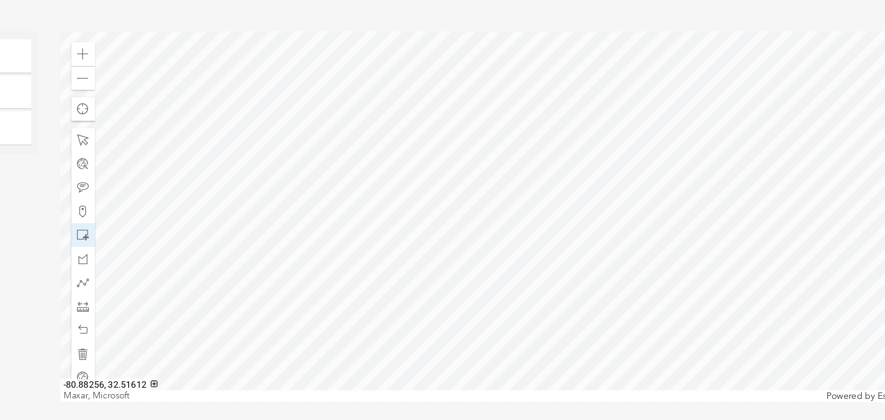
click at [582, 269] on div at bounding box center [615, 210] width 520 height 231
click at [620, 233] on div at bounding box center [615, 210] width 520 height 231
click at [607, 283] on div at bounding box center [615, 210] width 520 height 231
click at [604, 243] on div at bounding box center [615, 210] width 520 height 231
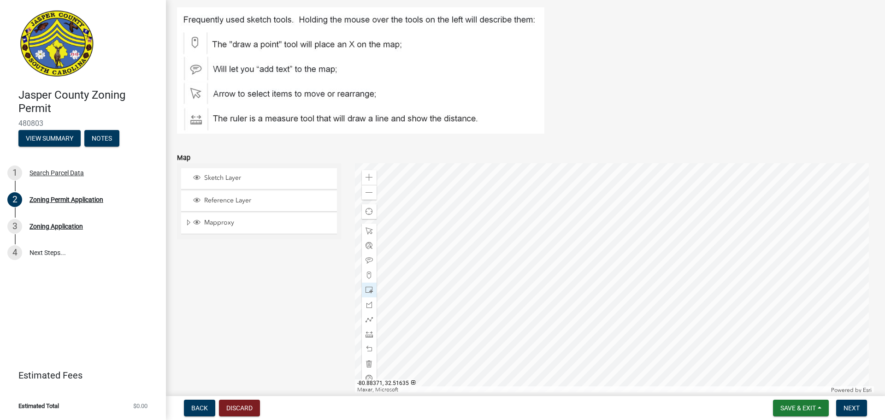
scroll to position [1469, 0]
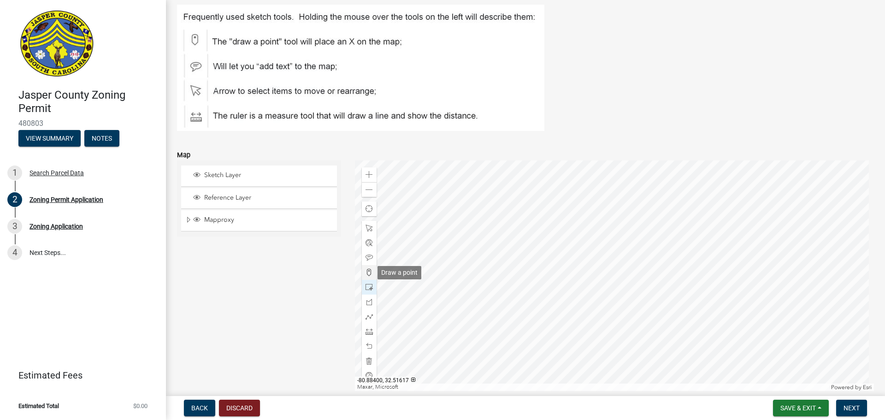
click at [367, 272] on span at bounding box center [369, 272] width 7 height 7
click at [580, 252] on div at bounding box center [615, 275] width 520 height 231
click at [367, 330] on span at bounding box center [369, 331] width 7 height 7
click at [531, 248] on div at bounding box center [615, 275] width 520 height 231
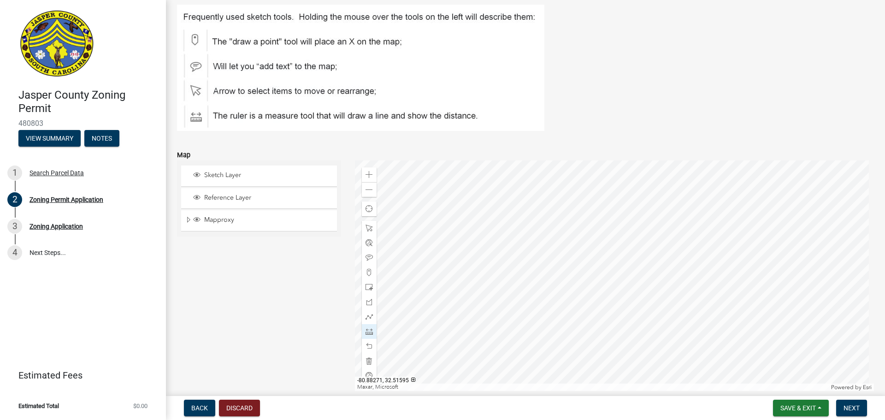
click at [521, 307] on div at bounding box center [615, 275] width 520 height 231
click at [368, 258] on span at bounding box center [369, 257] width 7 height 7
click at [502, 286] on div at bounding box center [615, 275] width 520 height 231
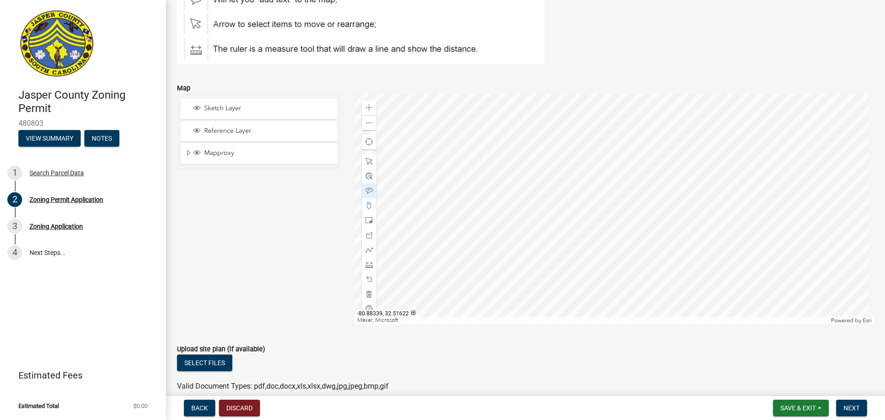
scroll to position [1536, 0]
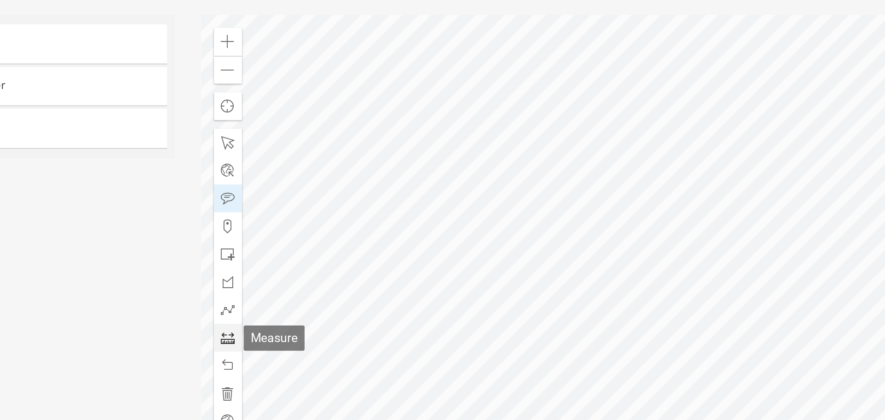
click at [370, 262] on span at bounding box center [369, 264] width 7 height 7
click at [515, 172] on div at bounding box center [615, 218] width 520 height 231
click at [516, 172] on div at bounding box center [615, 218] width 520 height 231
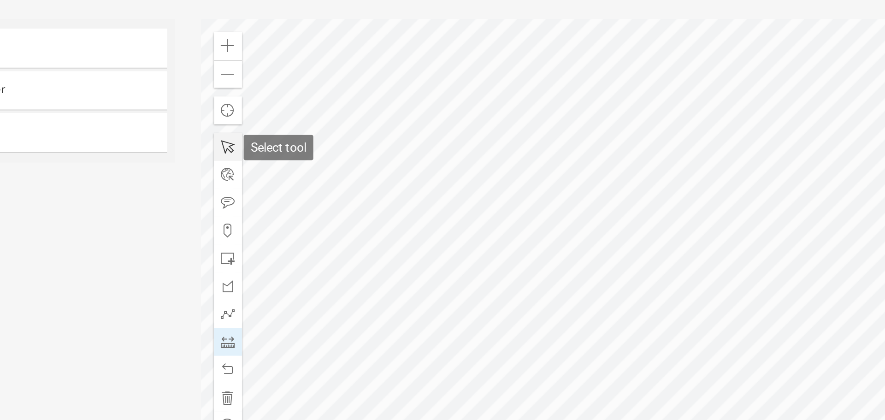
click at [367, 170] on span at bounding box center [369, 170] width 7 height 7
click at [492, 189] on div at bounding box center [615, 218] width 520 height 231
click at [484, 231] on div at bounding box center [615, 218] width 520 height 231
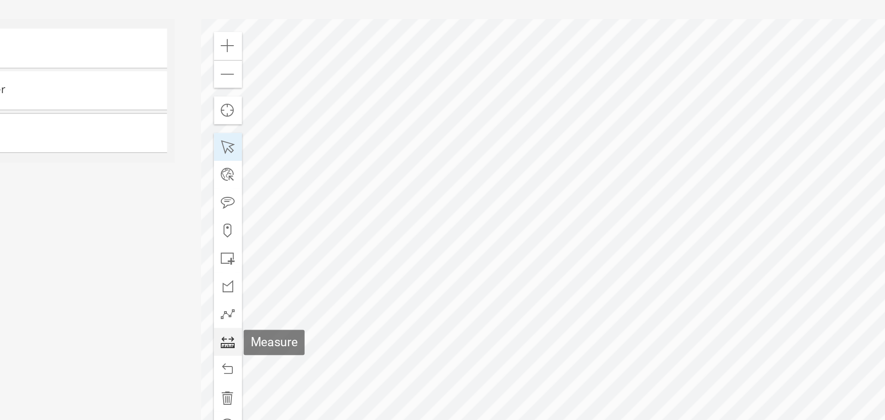
click at [370, 271] on span at bounding box center [369, 274] width 7 height 7
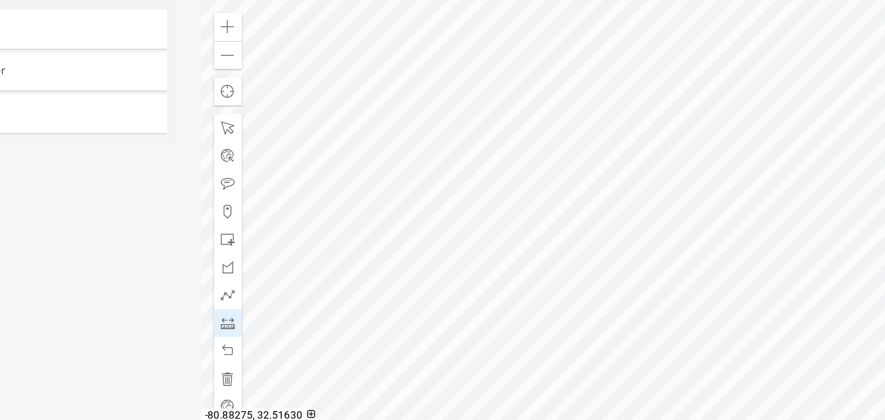
click at [460, 213] on div at bounding box center [615, 218] width 520 height 231
click at [498, 250] on div at bounding box center [615, 218] width 520 height 231
click at [600, 139] on div at bounding box center [615, 218] width 520 height 231
click at [558, 108] on div at bounding box center [615, 218] width 520 height 231
click at [455, 219] on div at bounding box center [615, 218] width 520 height 231
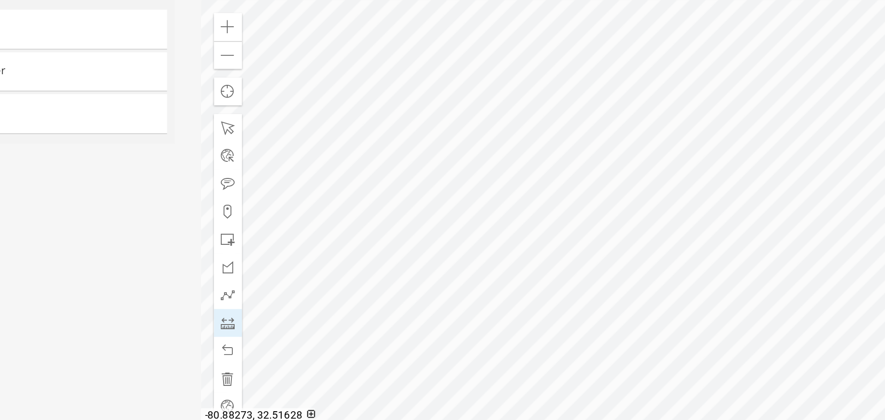
click at [498, 250] on div at bounding box center [615, 218] width 520 height 231
click at [368, 230] on span at bounding box center [369, 229] width 7 height 7
click at [461, 201] on div at bounding box center [615, 218] width 520 height 231
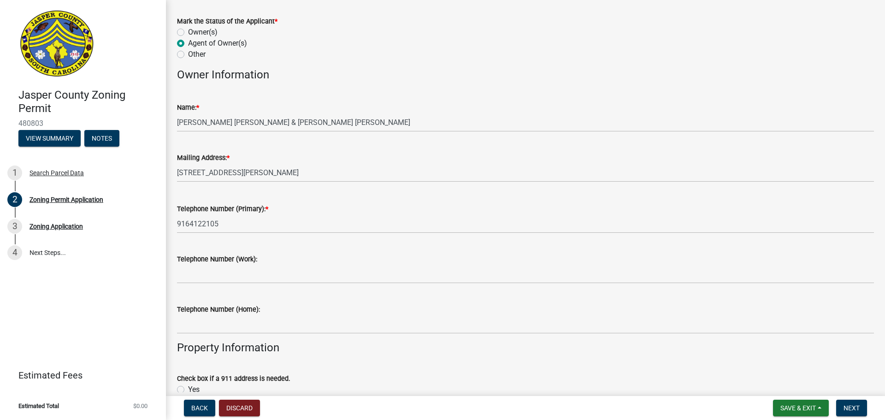
scroll to position [0, 0]
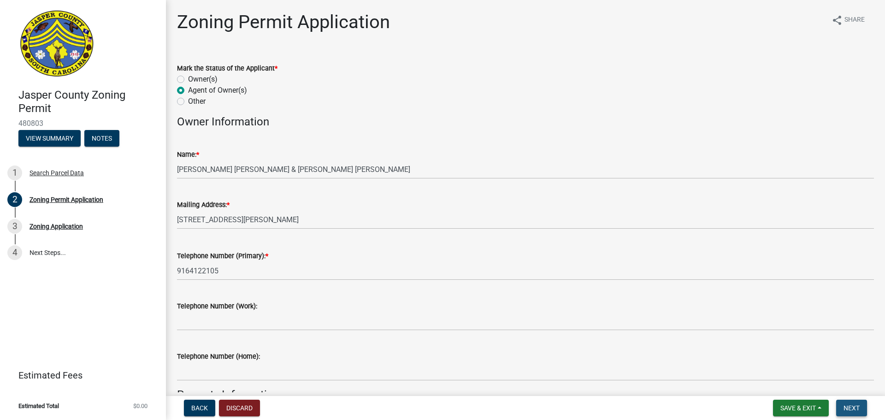
click at [853, 407] on span "Next" at bounding box center [852, 407] width 16 height 7
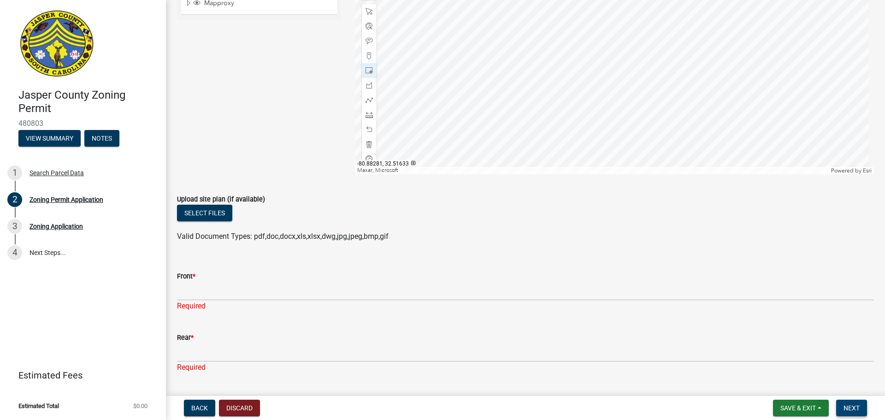
scroll to position [1685, 0]
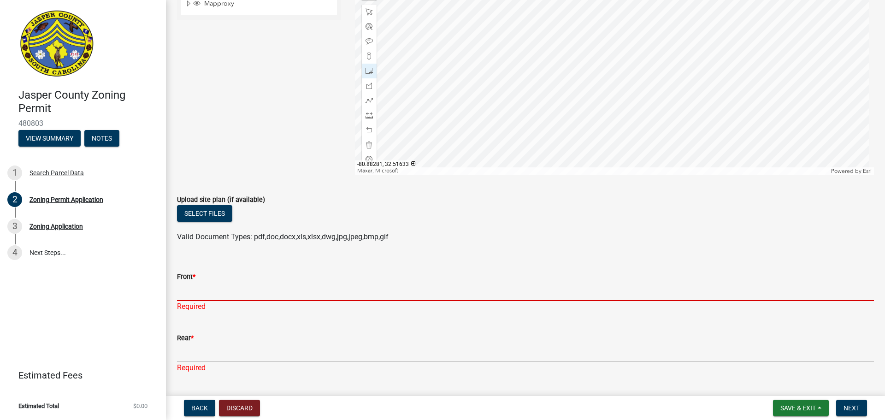
click at [280, 295] on input "Front *" at bounding box center [525, 291] width 697 height 19
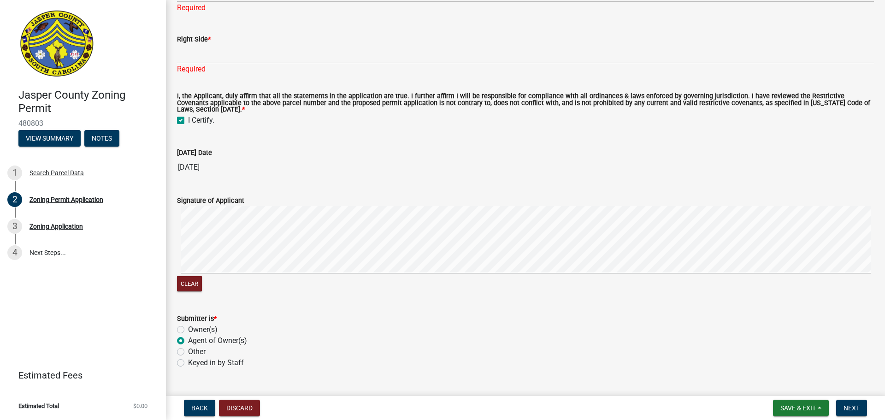
scroll to position [2127, 0]
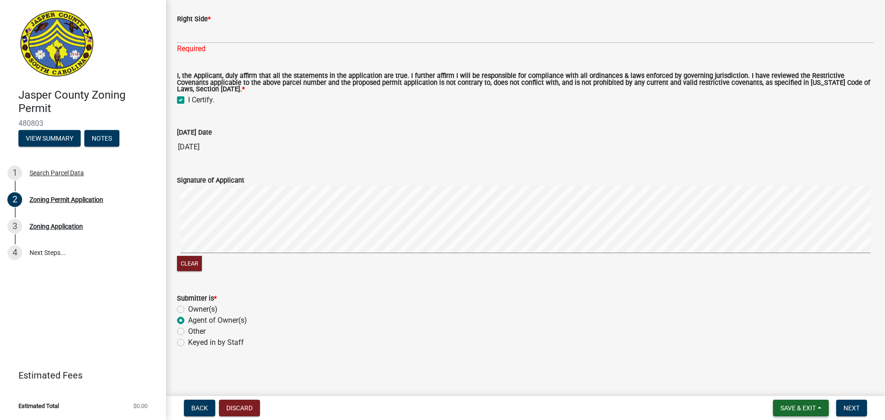
click at [799, 406] on span "Save & Exit" at bounding box center [799, 407] width 36 height 7
click at [798, 371] on button "Save" at bounding box center [792, 362] width 74 height 22
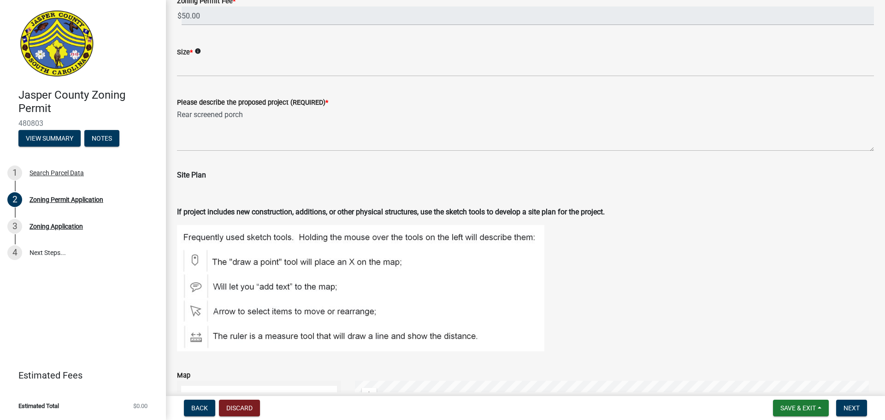
scroll to position [1297, 0]
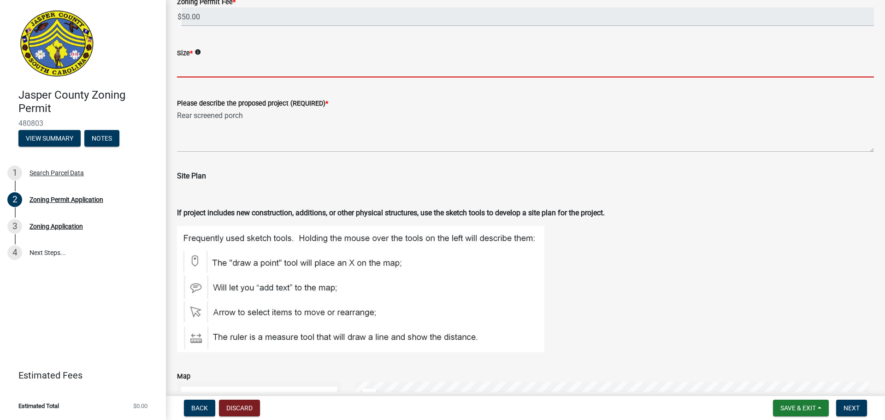
click at [209, 61] on input "Size *" at bounding box center [525, 68] width 697 height 19
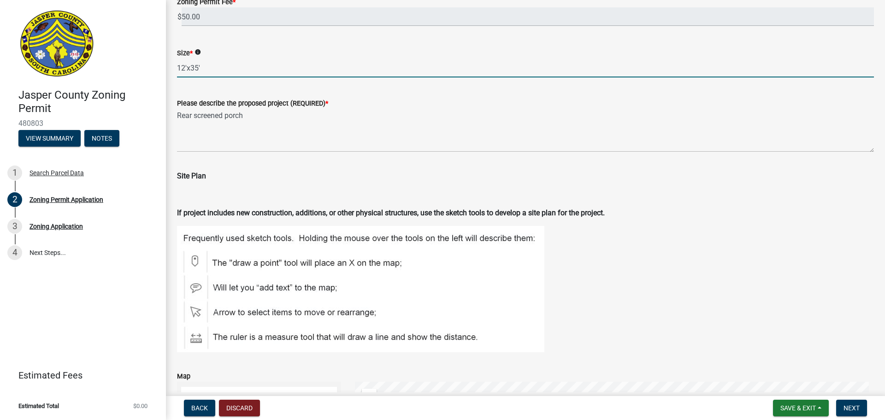
type input "12'x35'"
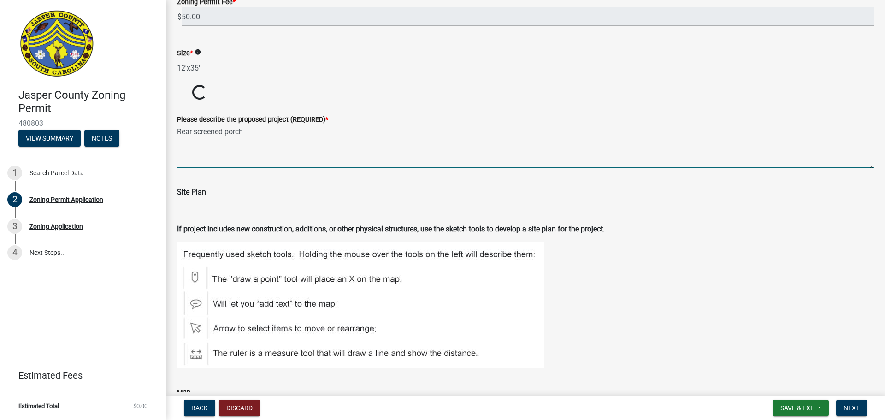
click at [243, 127] on textarea "Rear screened porch" at bounding box center [525, 146] width 697 height 43
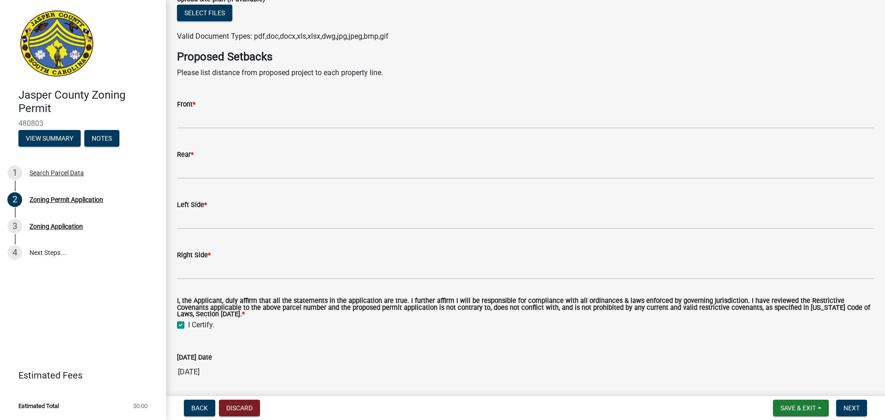
scroll to position [1936, 0]
click at [247, 159] on div "Rear *" at bounding box center [525, 153] width 697 height 11
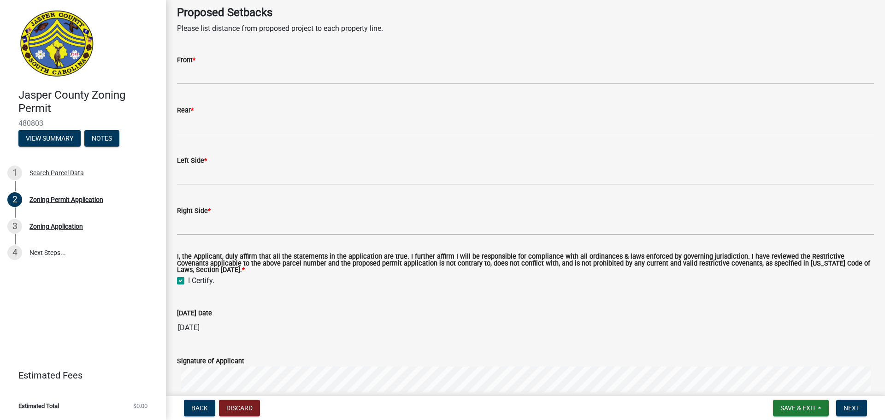
scroll to position [1981, 0]
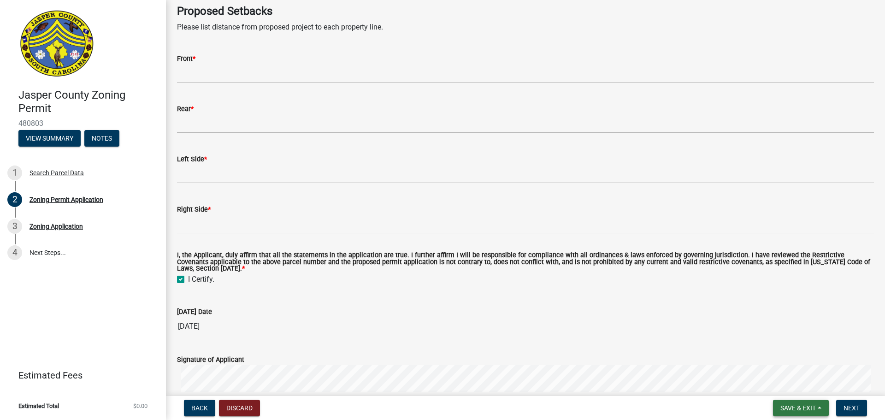
click at [780, 400] on button "Save & Exit" at bounding box center [801, 408] width 56 height 17
click at [791, 387] on button "Save & Exit" at bounding box center [792, 384] width 74 height 22
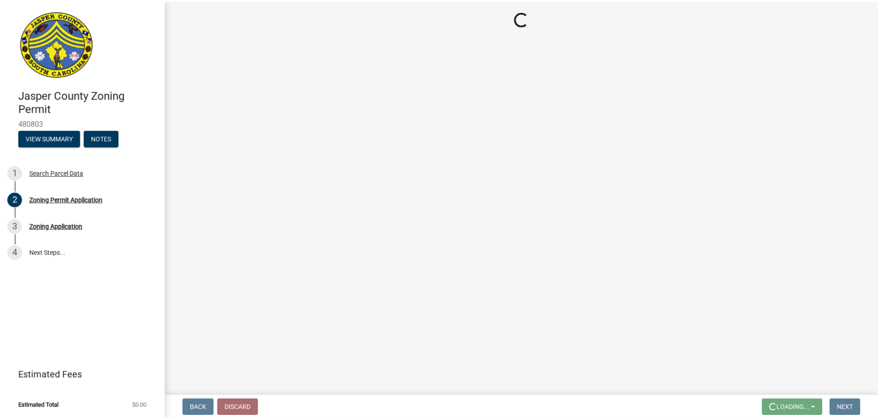
scroll to position [0, 0]
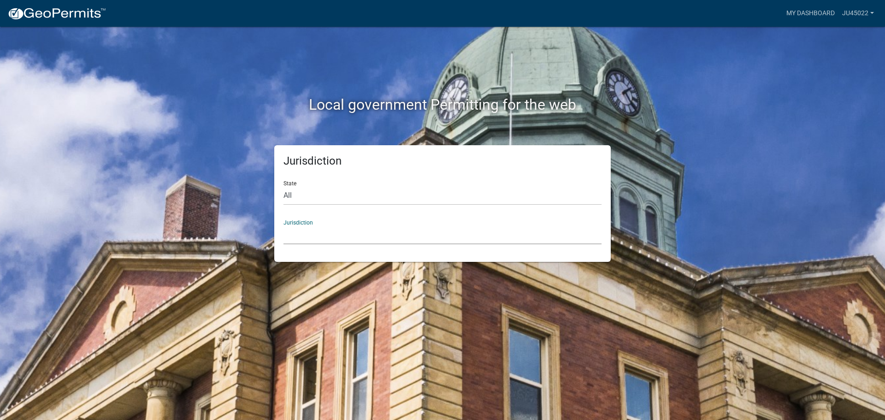
click at [317, 228] on select "[GEOGRAPHIC_DATA], [US_STATE] [GEOGRAPHIC_DATA], [US_STATE][PERSON_NAME][GEOGRA…" at bounding box center [443, 234] width 318 height 19
click at [816, 14] on link "My Dashboard" at bounding box center [811, 14] width 56 height 18
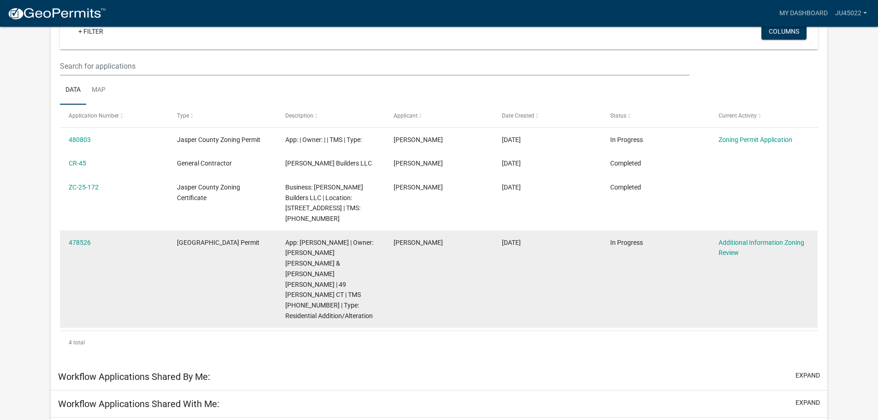
scroll to position [101, 0]
